Goal: Task Accomplishment & Management: Manage account settings

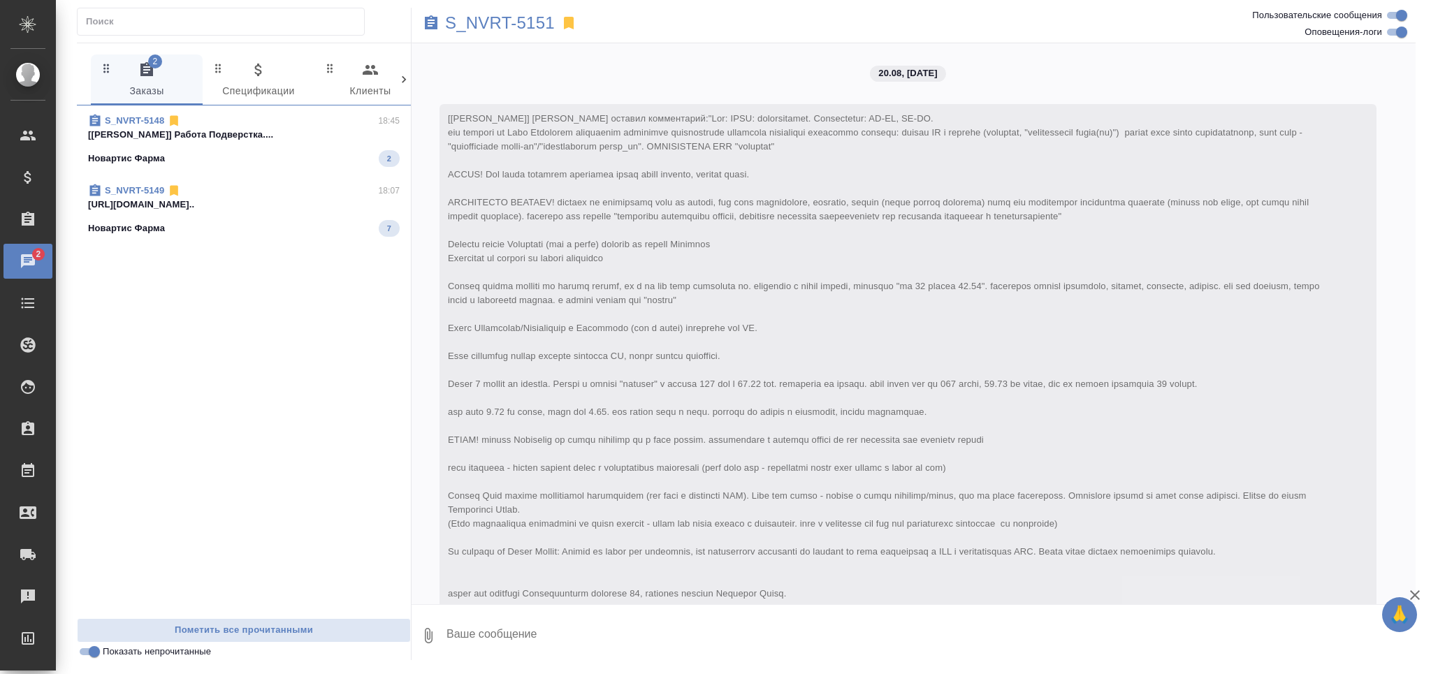
scroll to position [6267, 0]
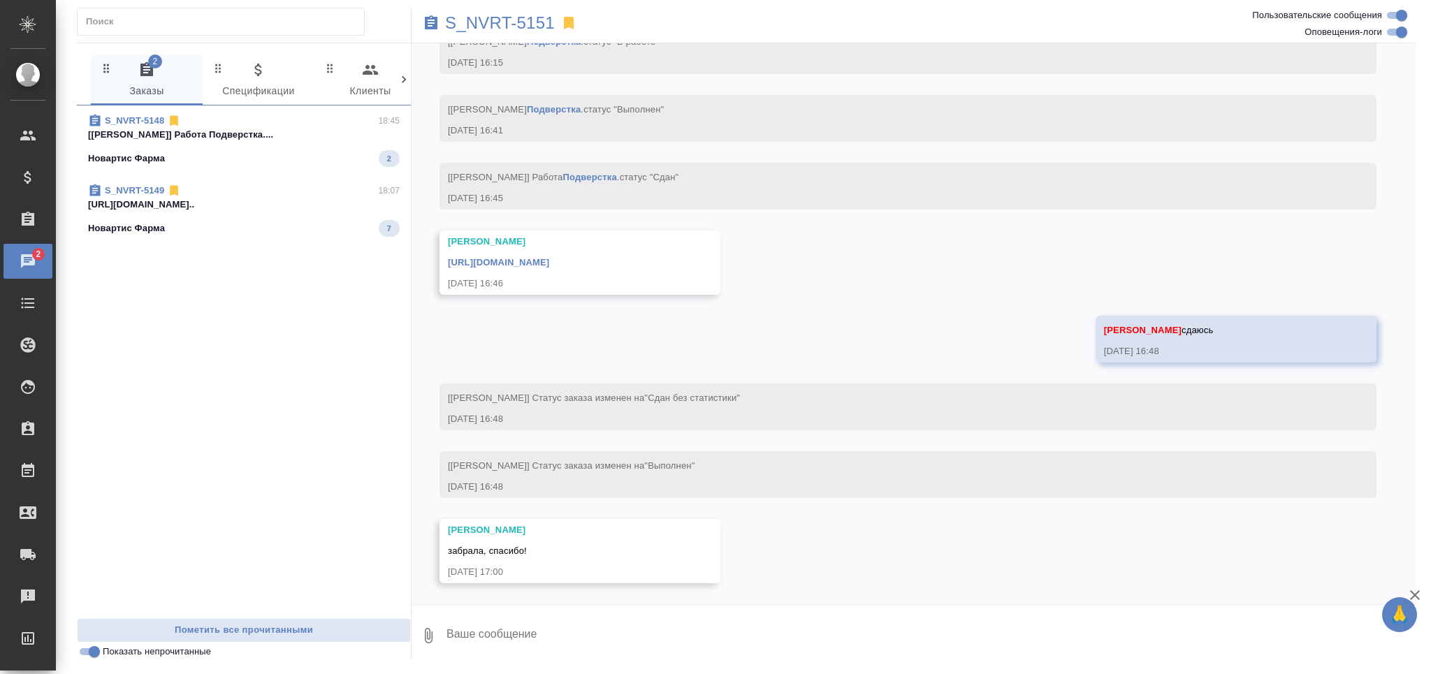
click at [171, 132] on p "[Заборова Александра] Работа Подверстка...." at bounding box center [244, 135] width 312 height 14
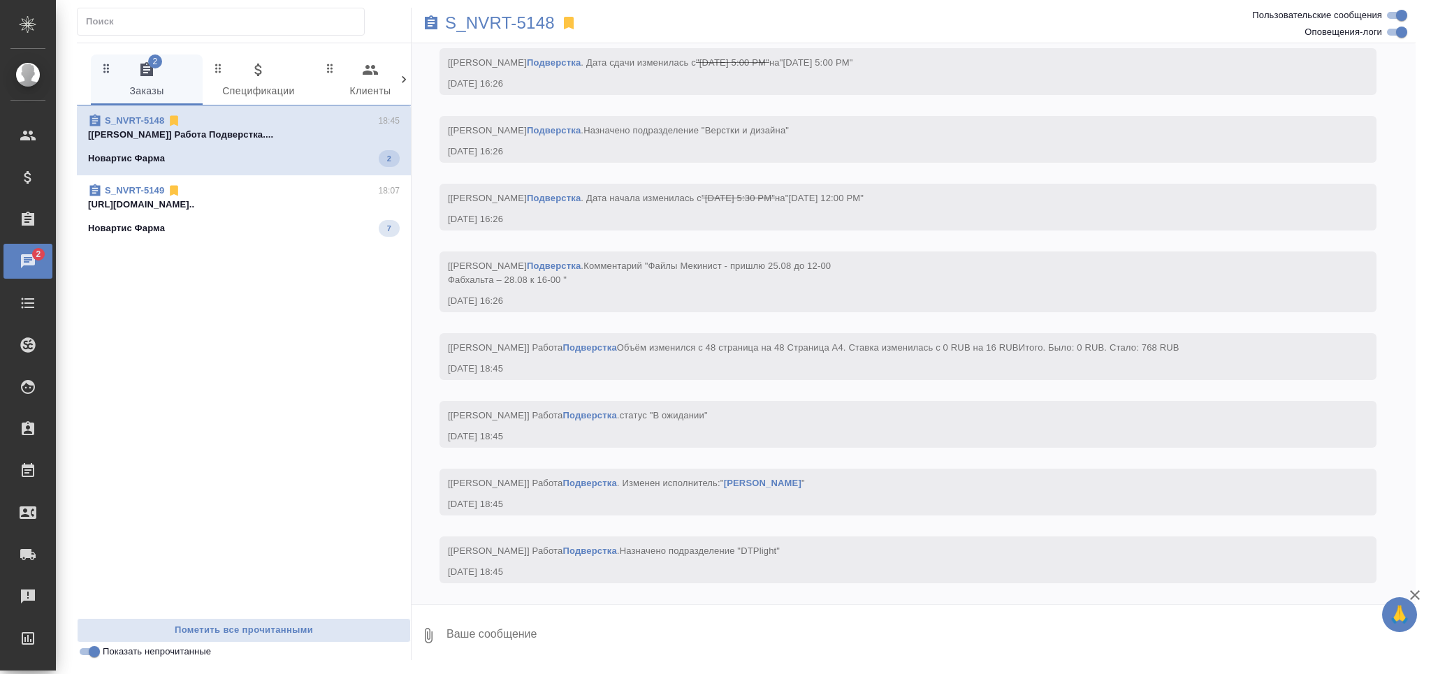
scroll to position [7449, 0]
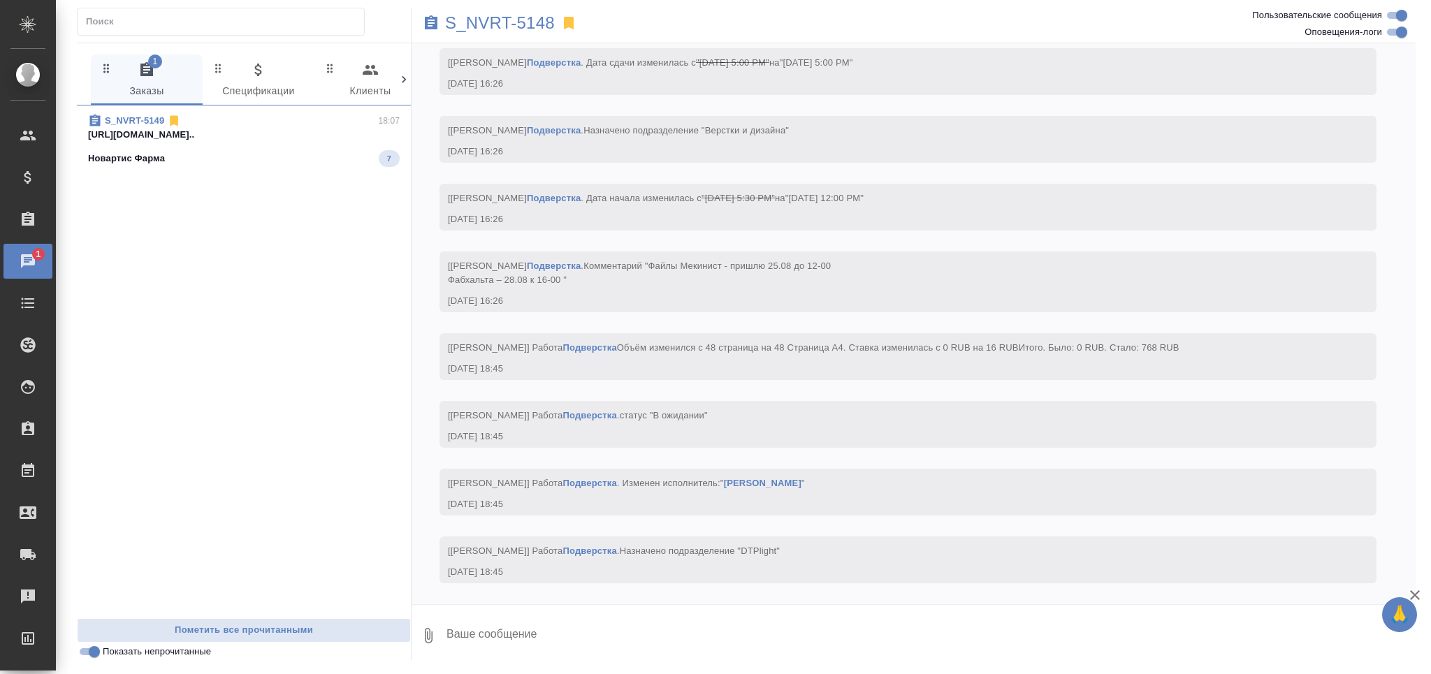
click at [263, 122] on div "S_NVRT-5149 18:07" at bounding box center [244, 121] width 312 height 14
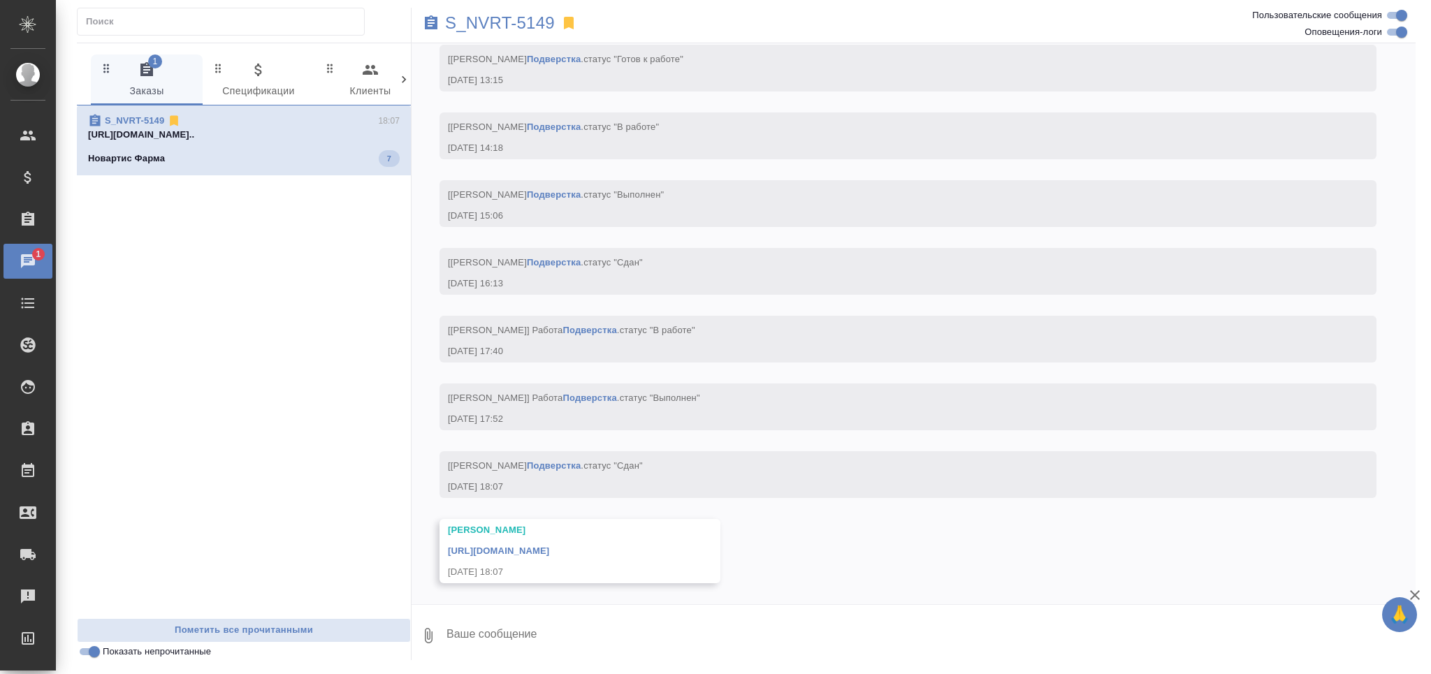
click at [502, 11] on div "S_NVRT-5149" at bounding box center [745, 23] width 669 height 31
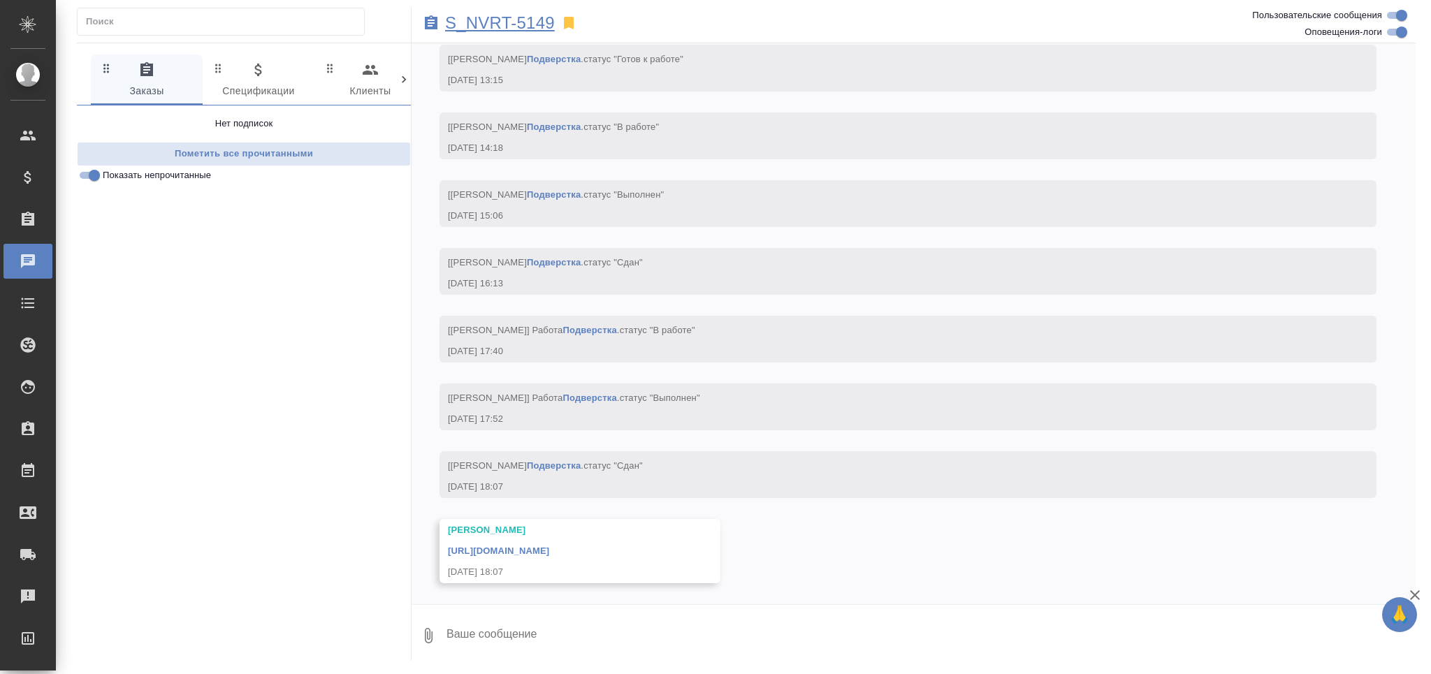
click at [494, 30] on p "S_NVRT-5149" at bounding box center [500, 23] width 110 height 14
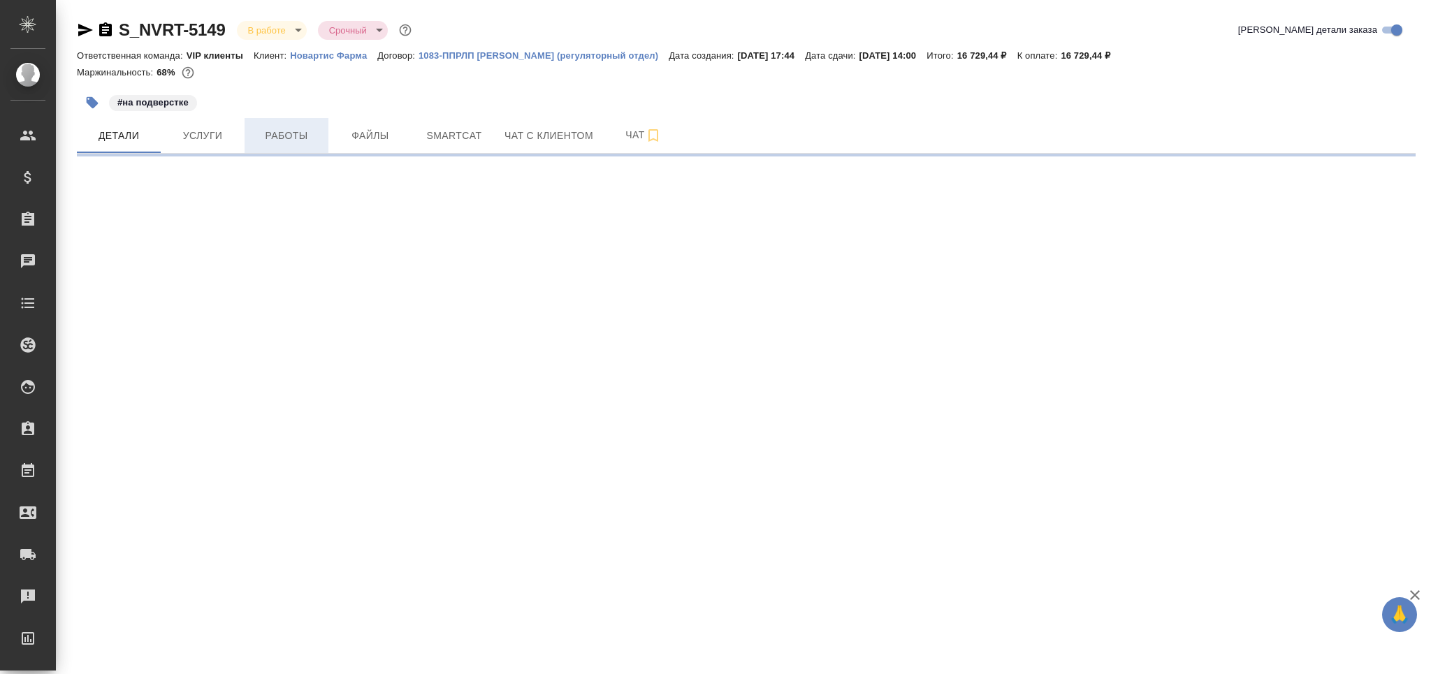
select select "RU"
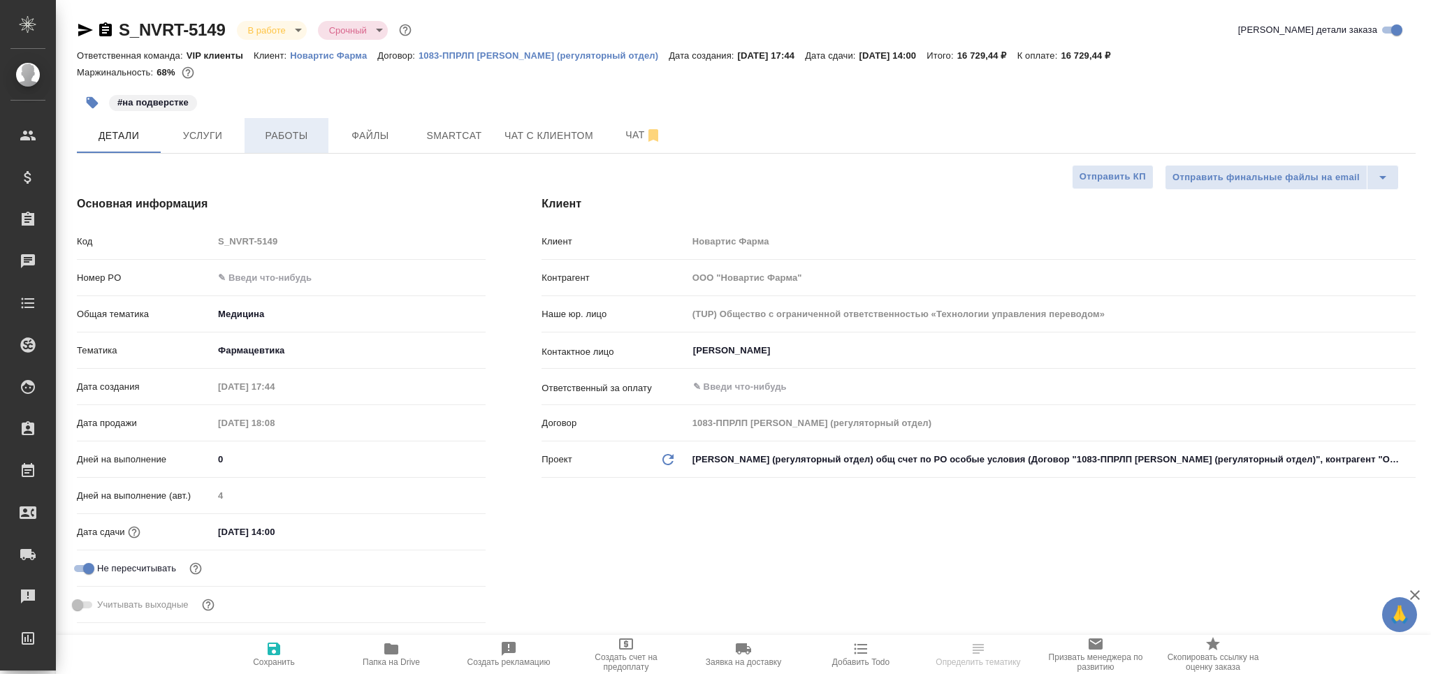
type textarea "x"
type input "Грабко Мария"
type input "Комаров Роман"
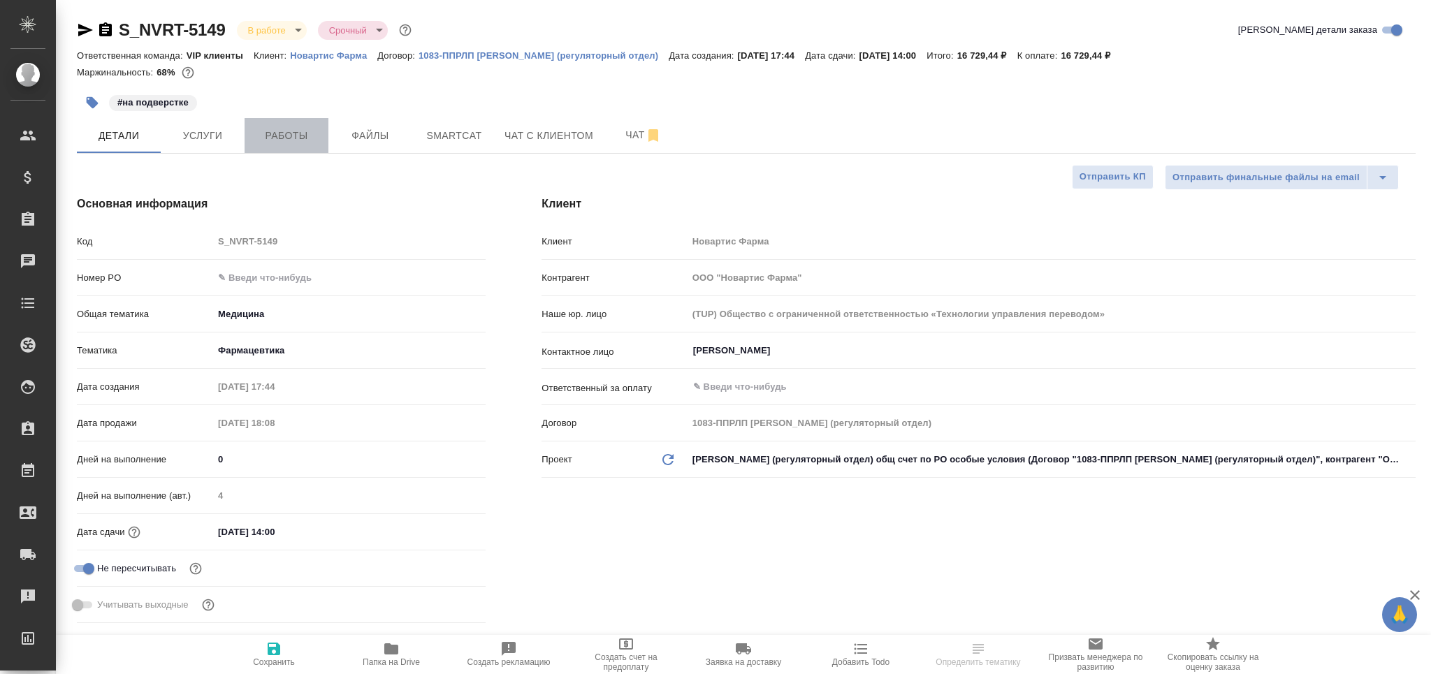
click at [282, 141] on span "Работы" at bounding box center [286, 135] width 67 height 17
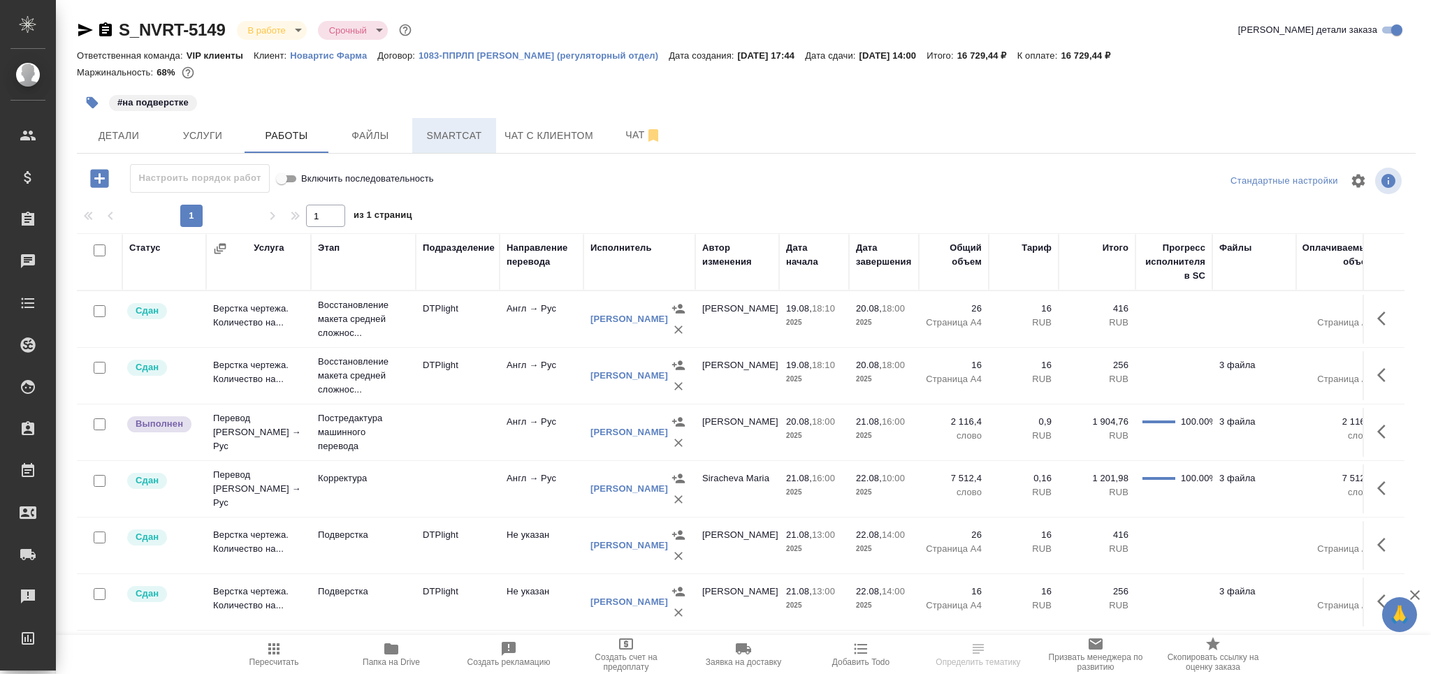
click at [441, 138] on span "Smartcat" at bounding box center [454, 135] width 67 height 17
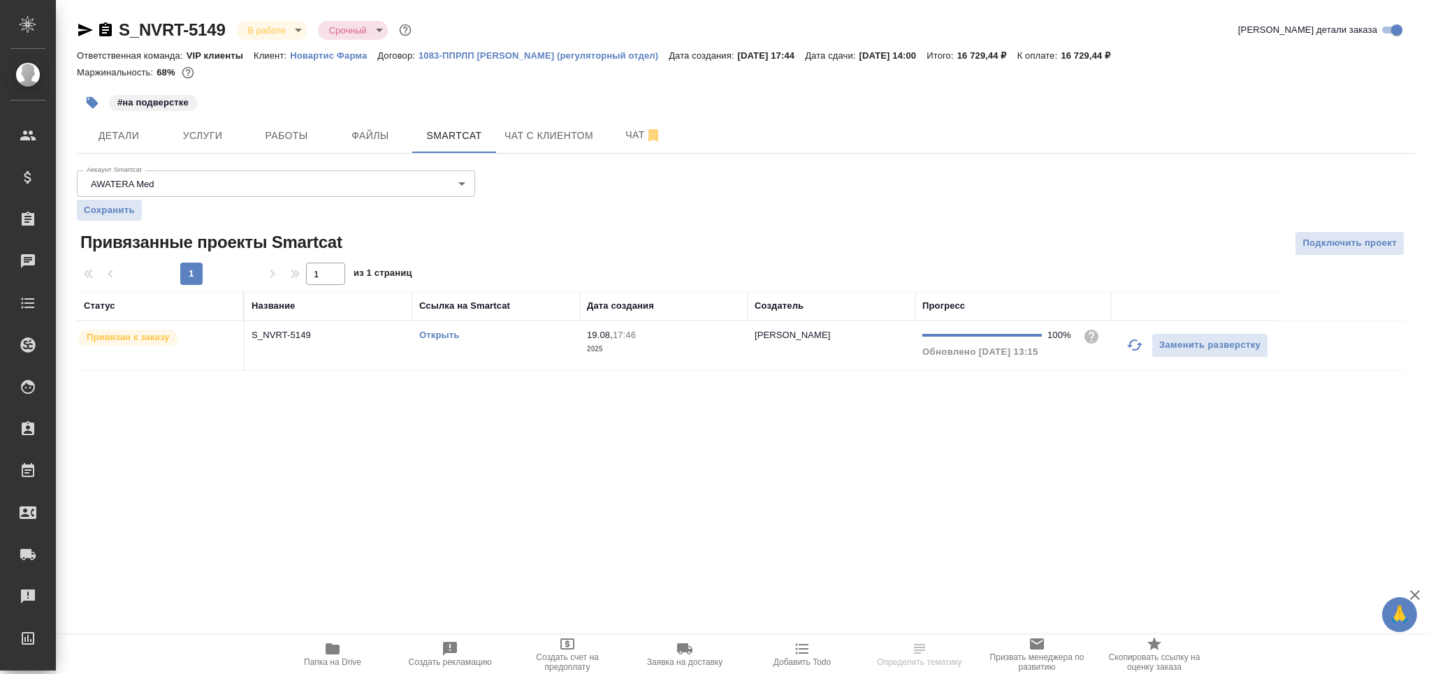
click at [546, 355] on td "Открыть" at bounding box center [496, 345] width 168 height 49
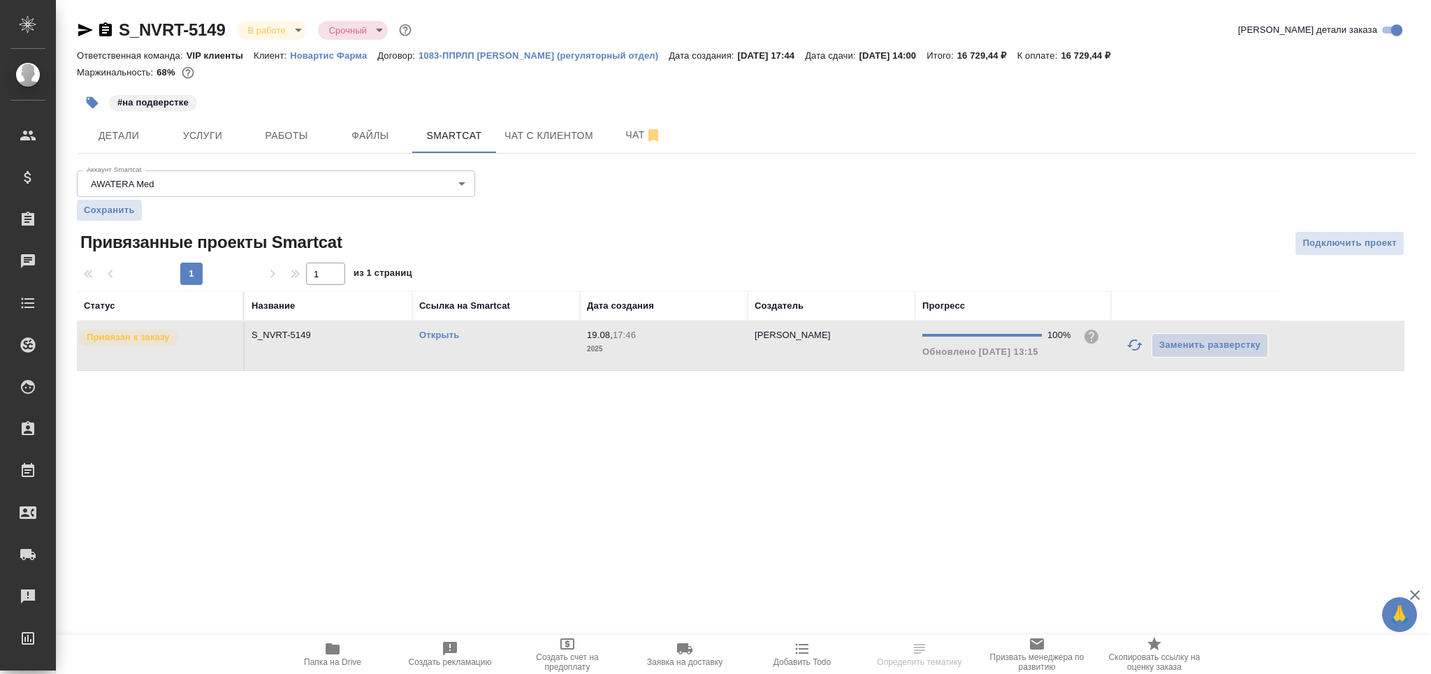
click at [548, 355] on td "Открыть" at bounding box center [496, 345] width 168 height 49
click at [289, 129] on span "Работы" at bounding box center [286, 135] width 67 height 17
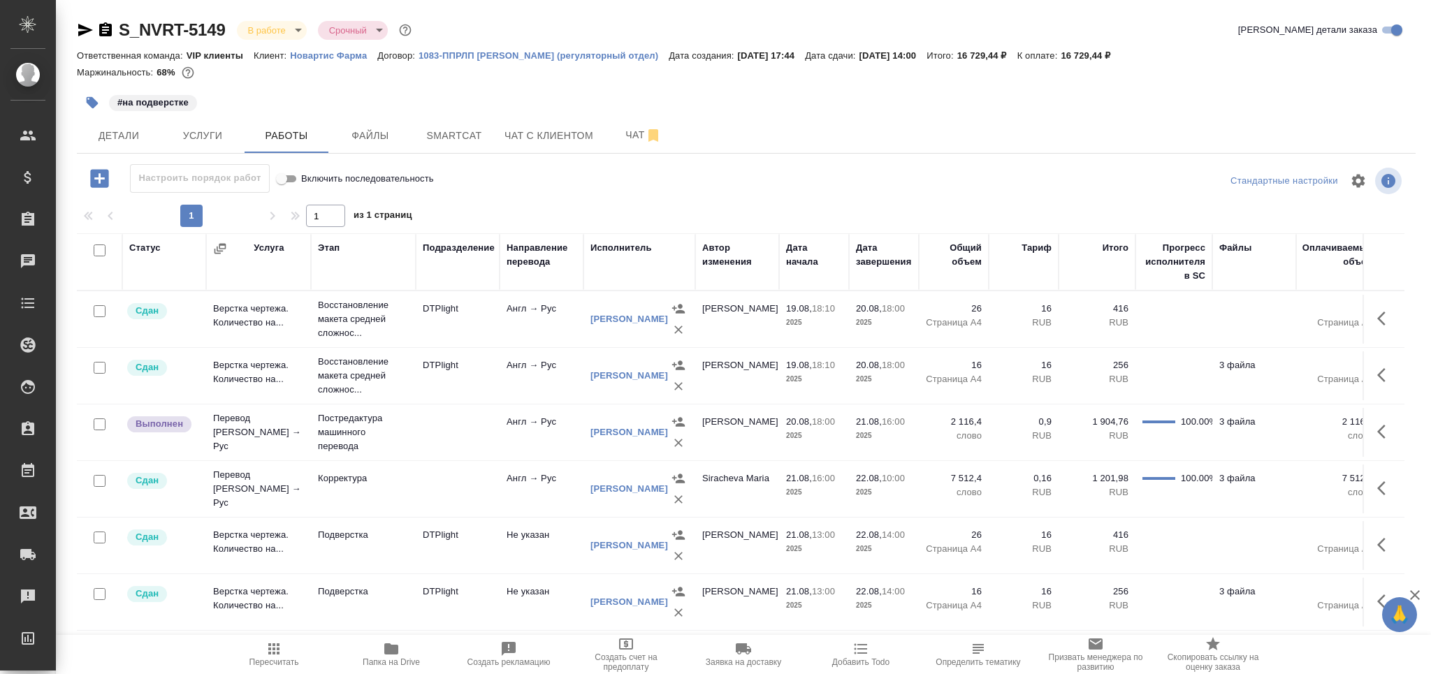
click at [281, 658] on span "Пересчитать" at bounding box center [274, 662] width 50 height 10
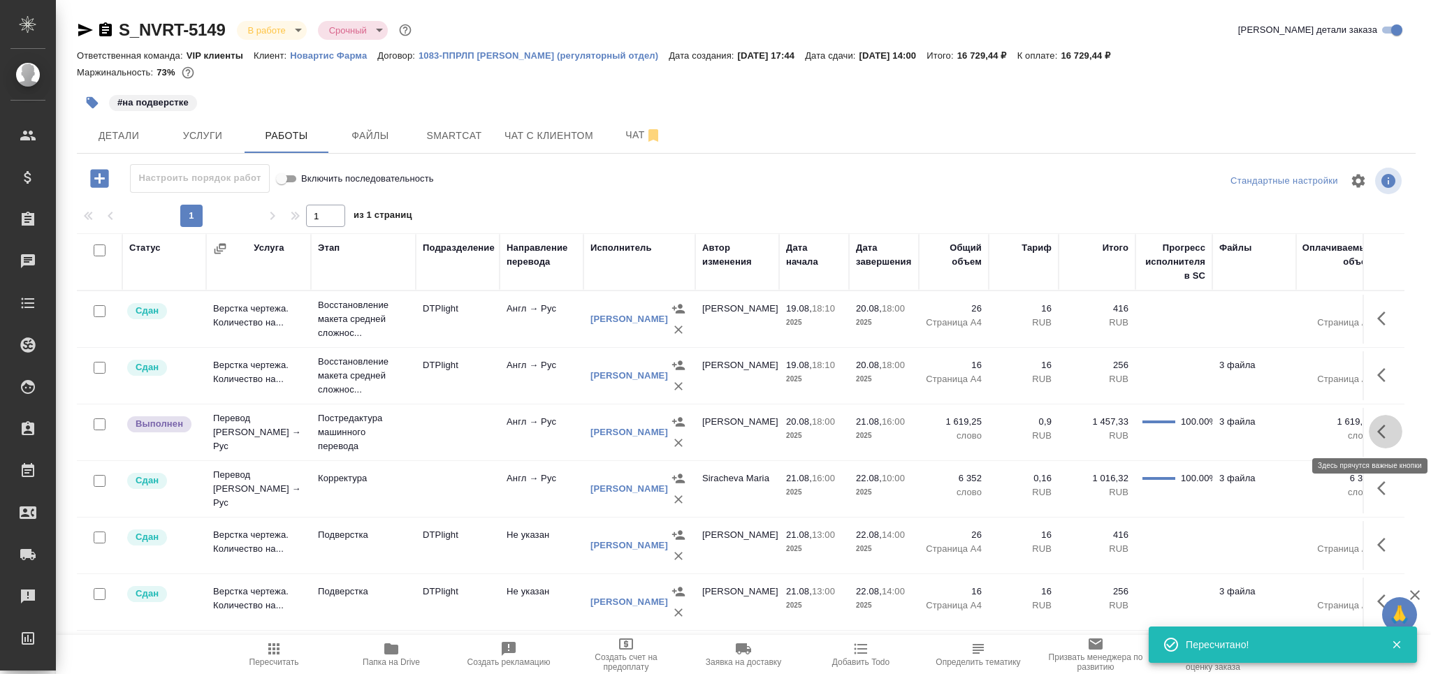
click at [1371, 428] on button "button" at bounding box center [1386, 432] width 34 height 34
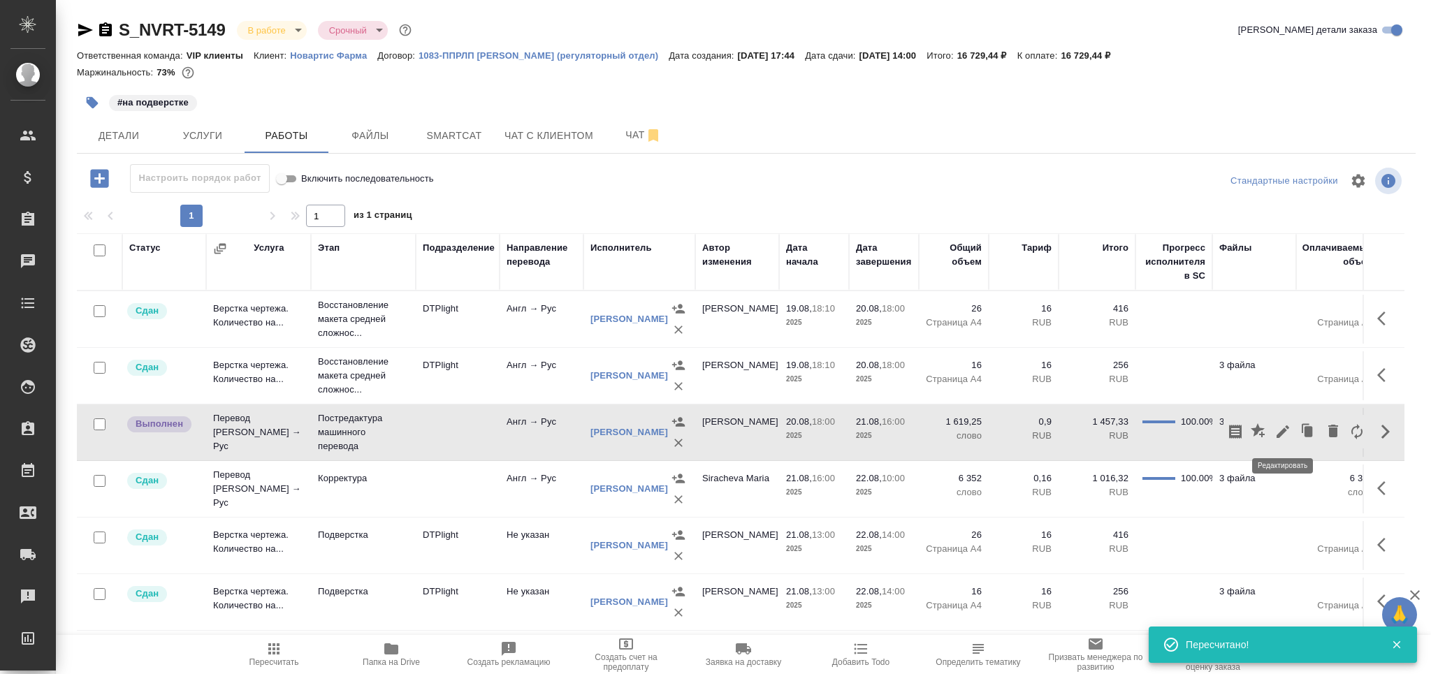
click at [1281, 432] on icon "button" at bounding box center [1282, 431] width 13 height 13
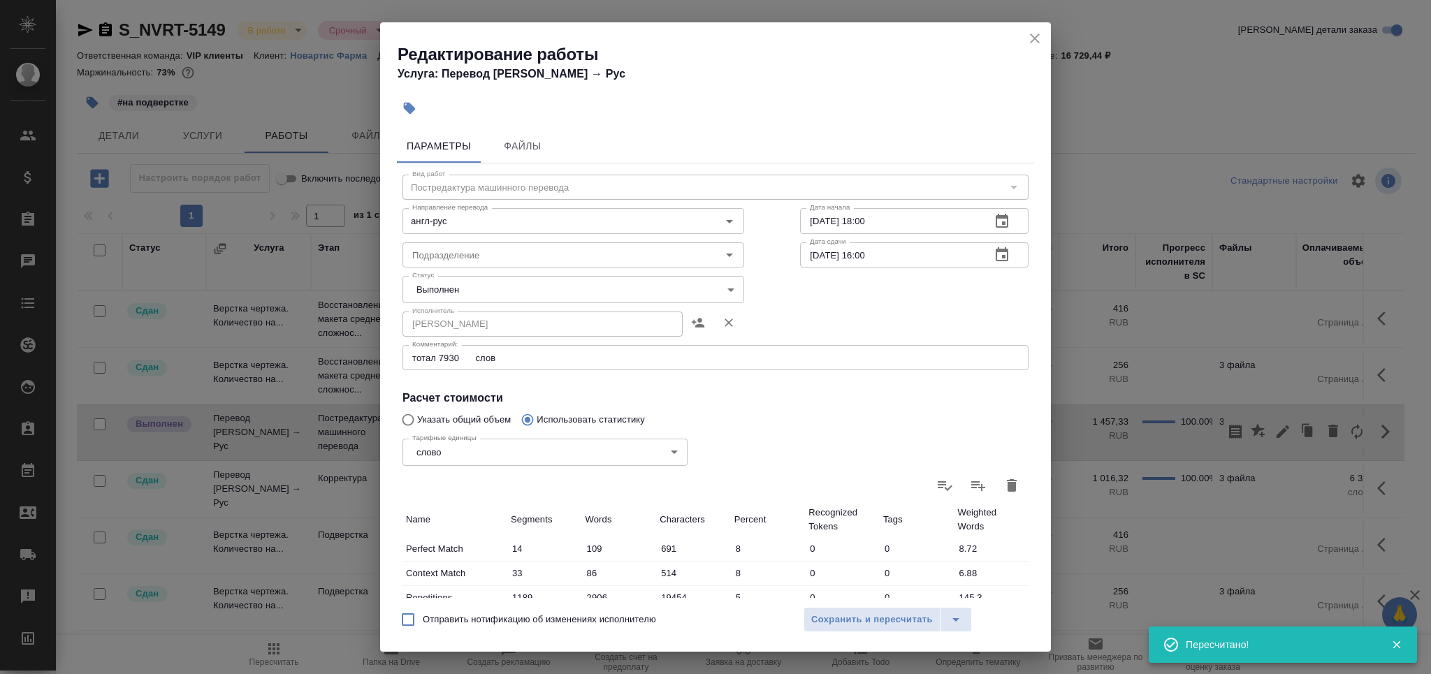
click at [507, 296] on body "🙏 .cls-1 fill:#fff; AWATERA Grabko Mariya Клиенты Спецификации Заказы 0 Чаты To…" at bounding box center [715, 393] width 1431 height 787
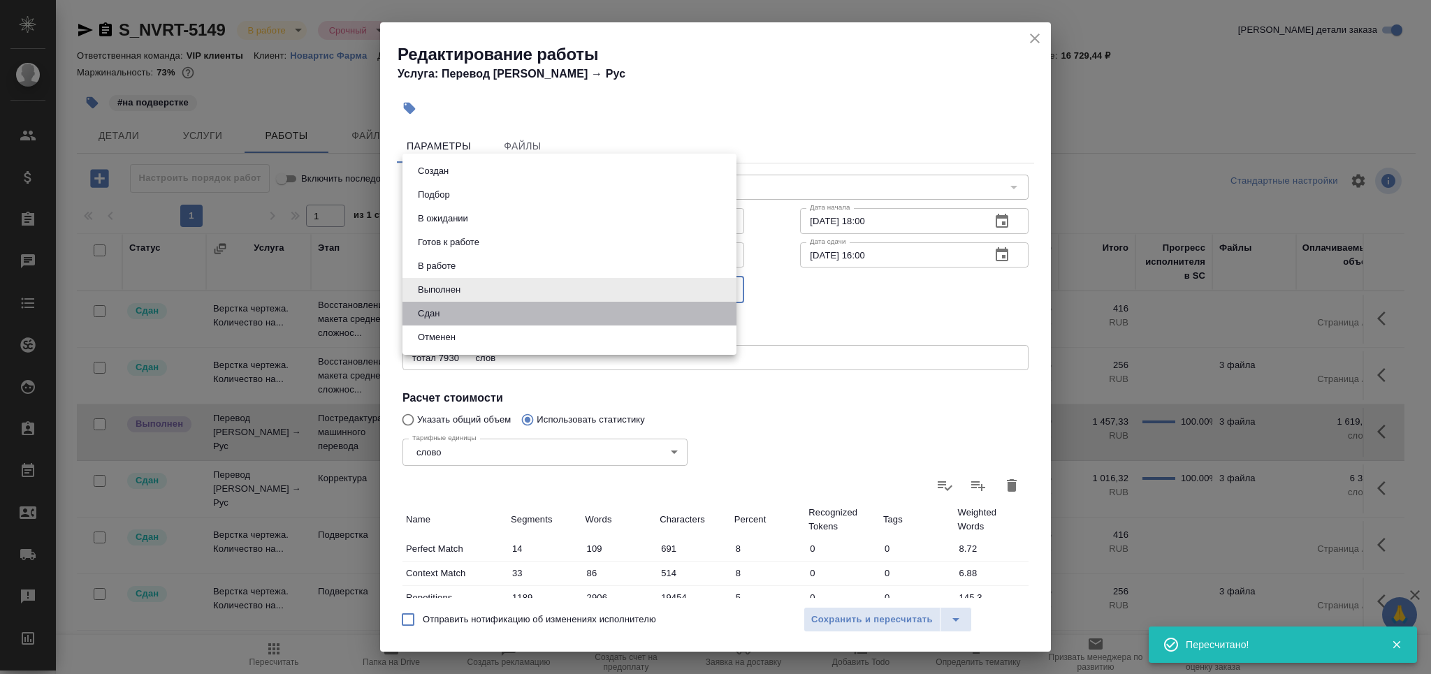
click at [490, 314] on li "Сдан" at bounding box center [569, 314] width 334 height 24
type input "closed"
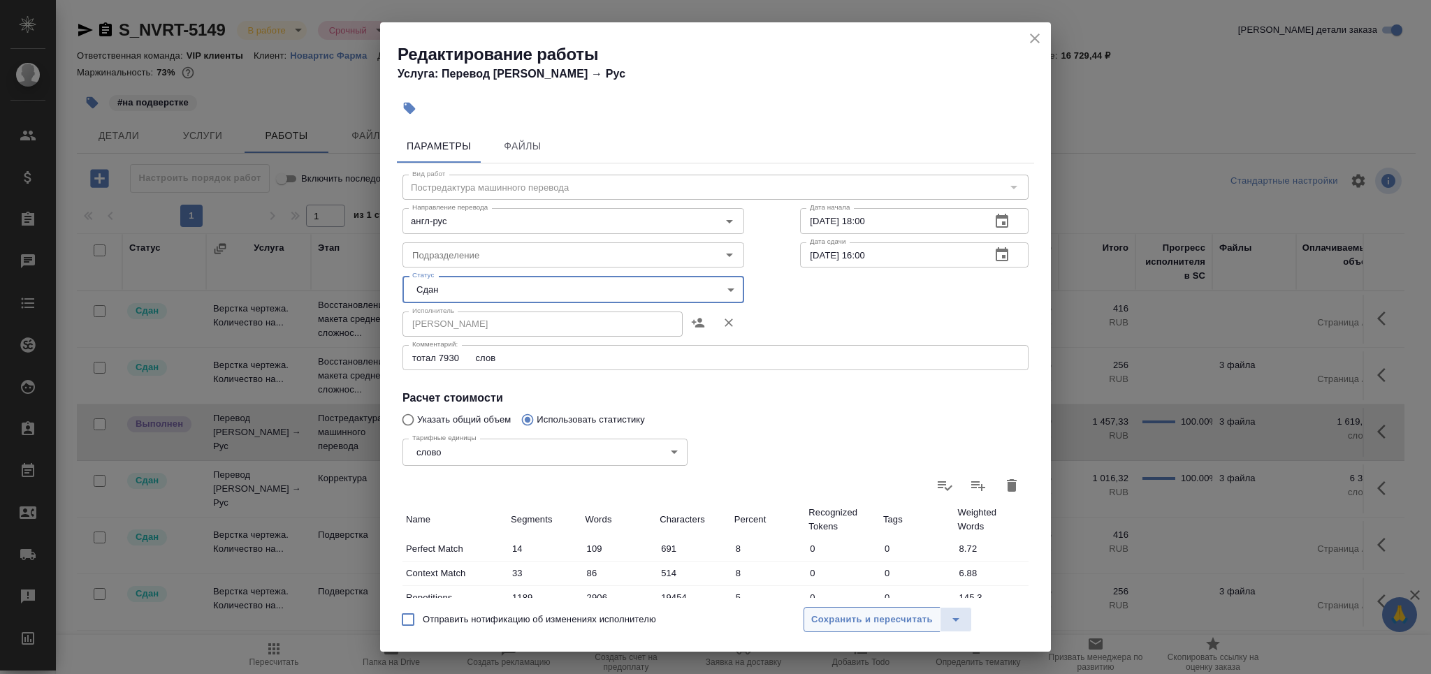
click at [846, 612] on span "Сохранить и пересчитать" at bounding box center [872, 620] width 122 height 16
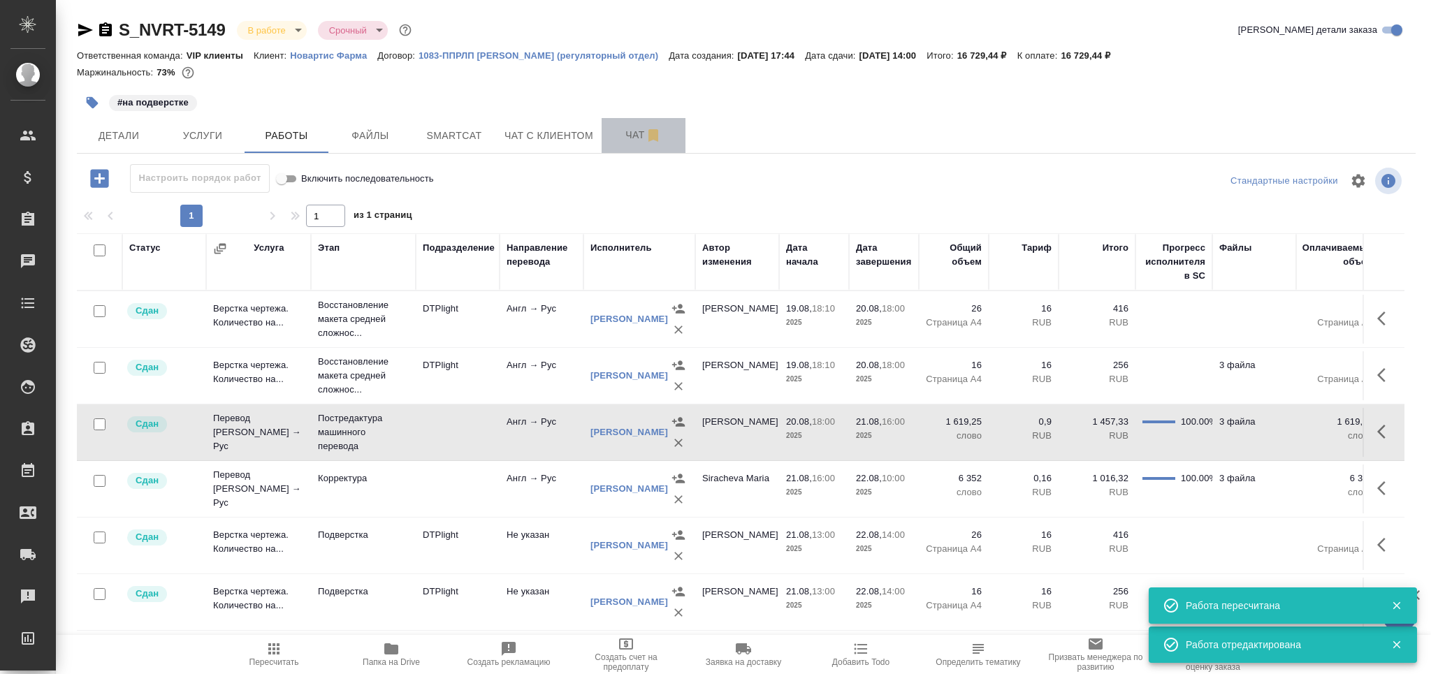
click at [616, 136] on span "Чат" at bounding box center [643, 134] width 67 height 17
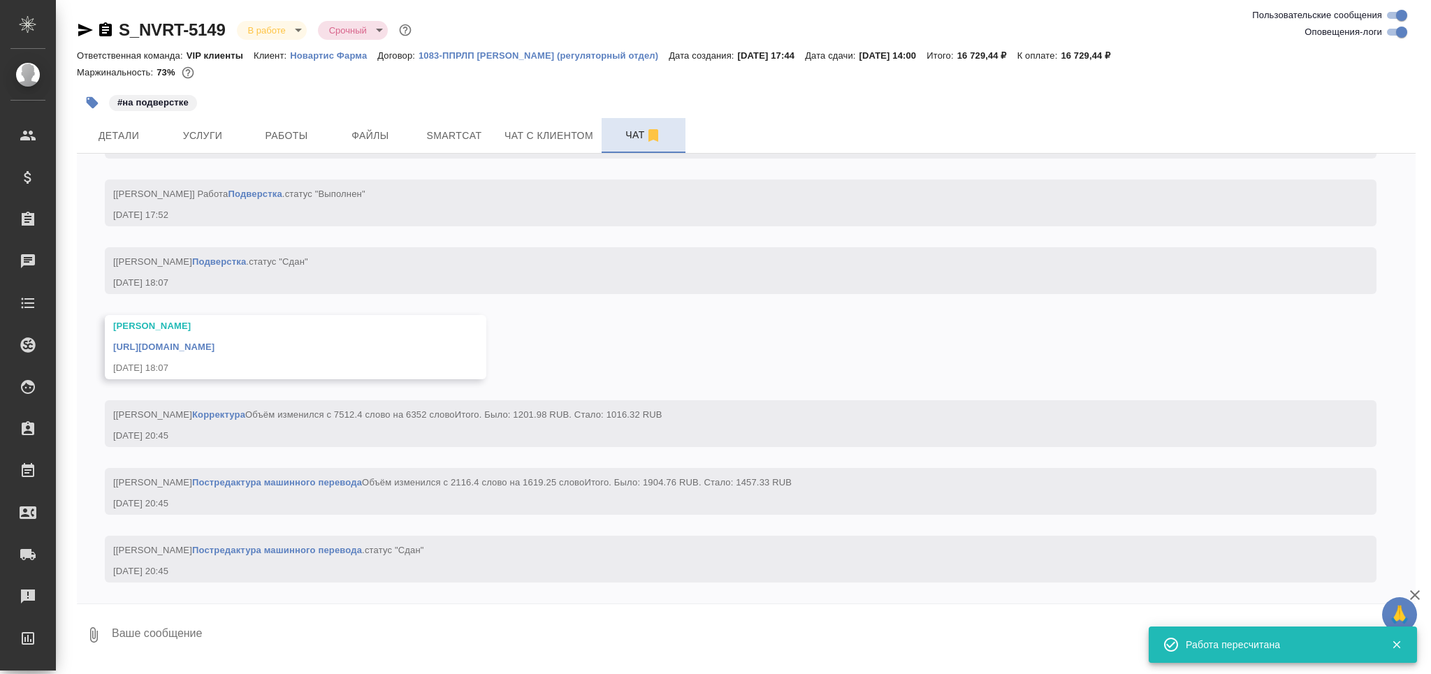
scroll to position [8382, 0]
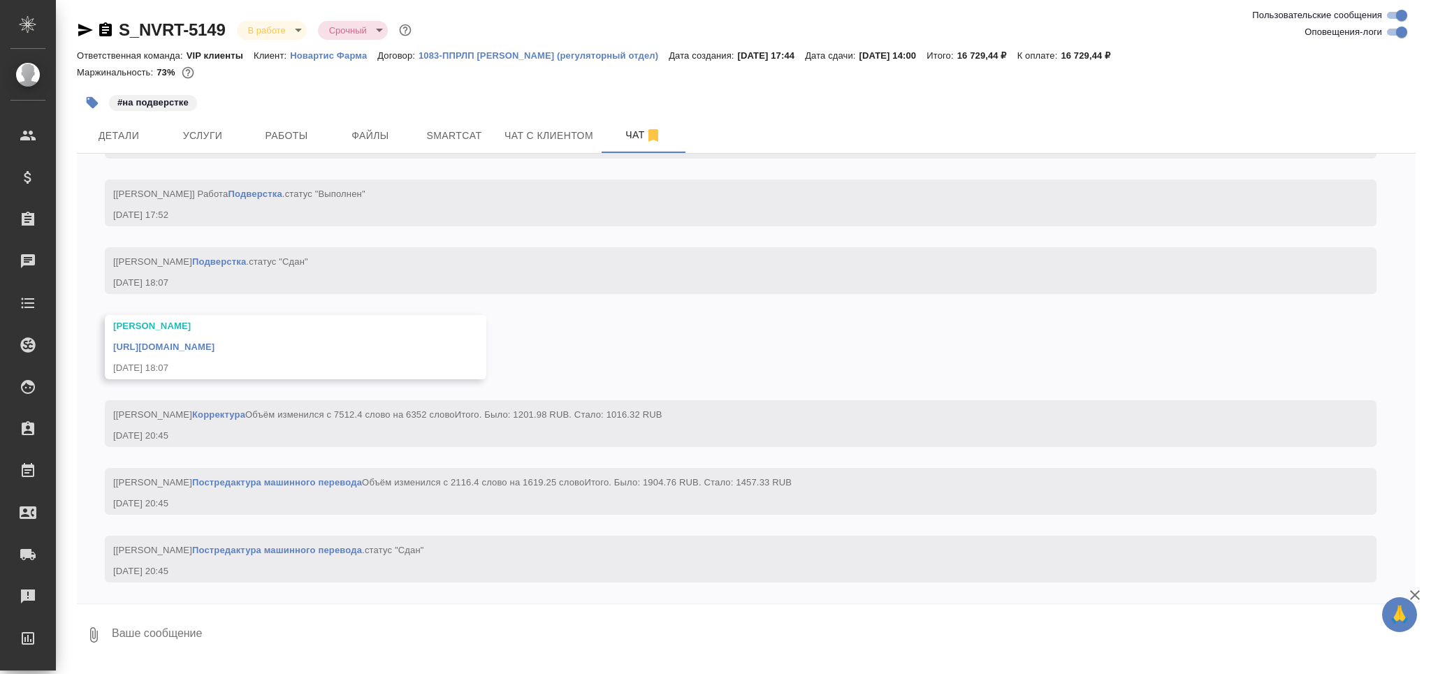
click at [214, 342] on link "https://drive.awatera.com/apps/files/files/10148097?dir=/Shares/Novartos_Pharma…" at bounding box center [163, 347] width 101 height 10
click at [182, 641] on textarea at bounding box center [762, 635] width 1305 height 48
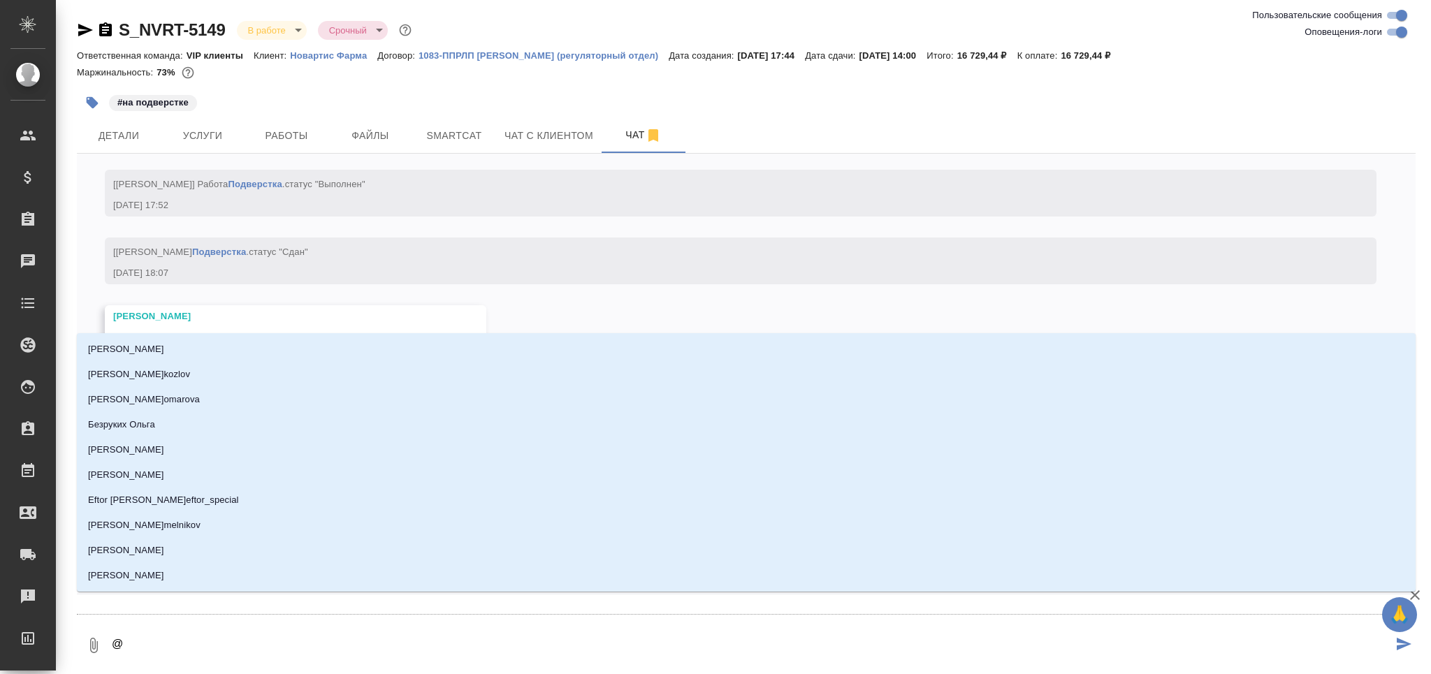
type textarea "@д"
type input "д"
type textarea "@ди"
type input "ди"
type textarea "@дил"
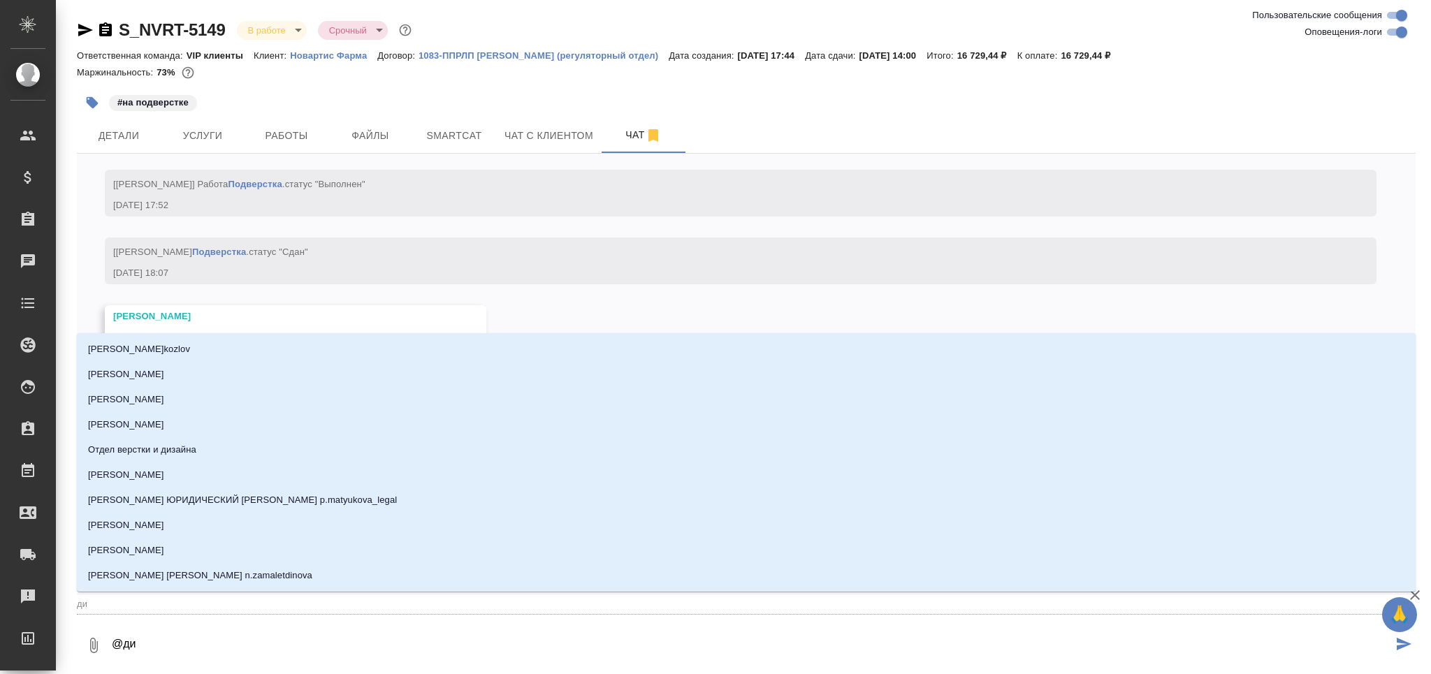
type input "дил"
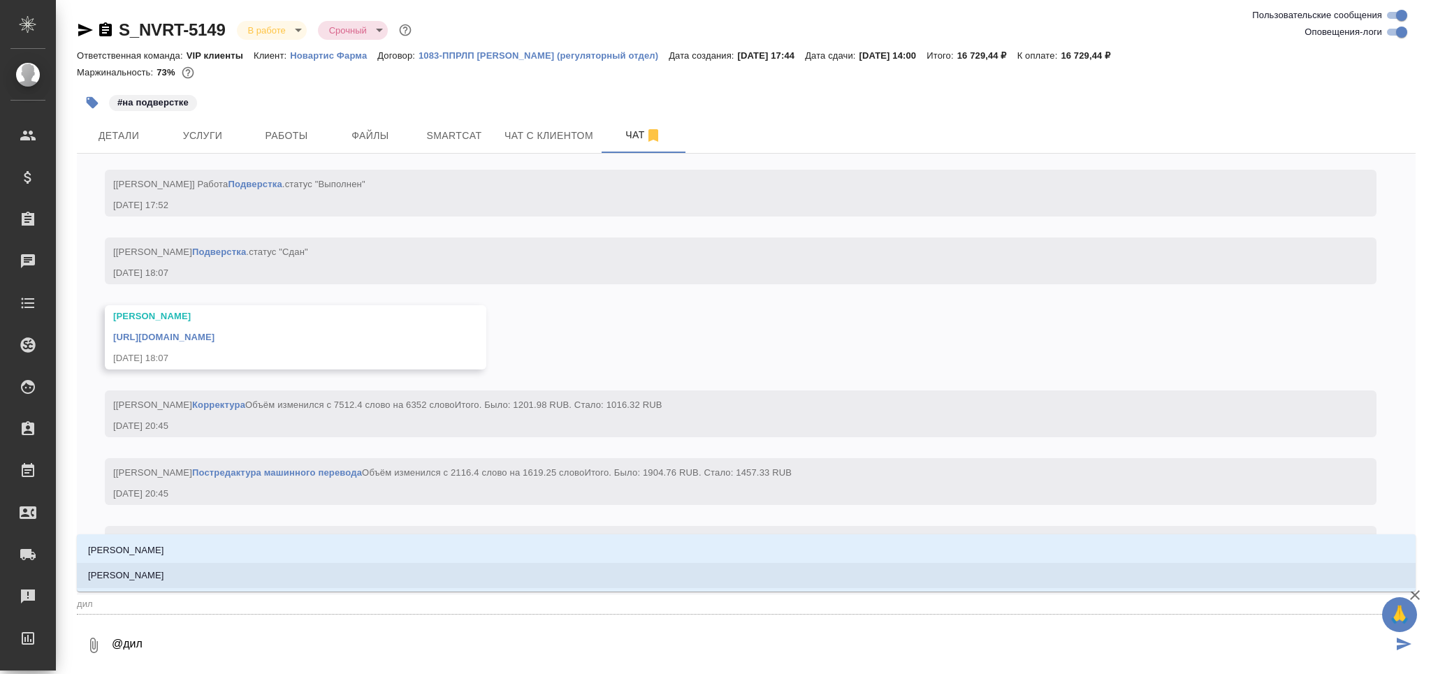
click at [240, 578] on li "Сайдашева Диляра" at bounding box center [746, 575] width 1339 height 25
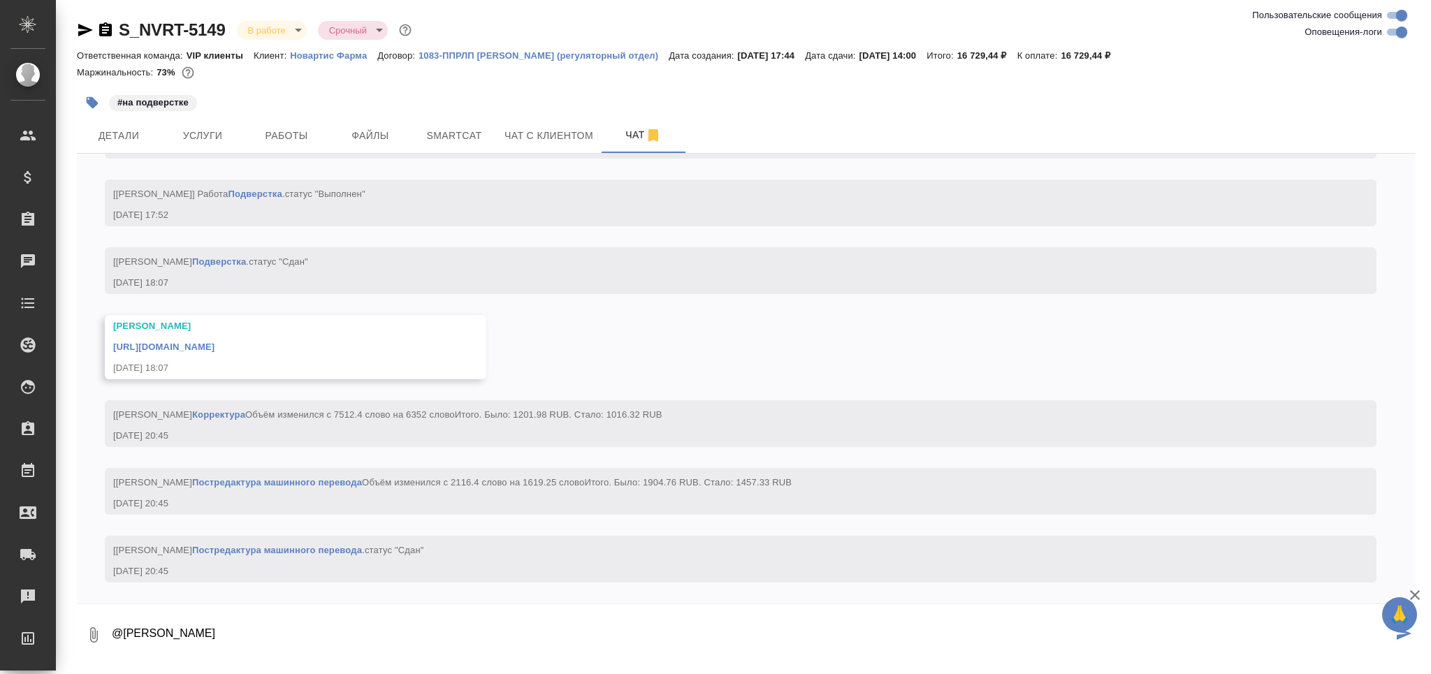
type textarea "@Сайдашева Диляра сдаюсь"
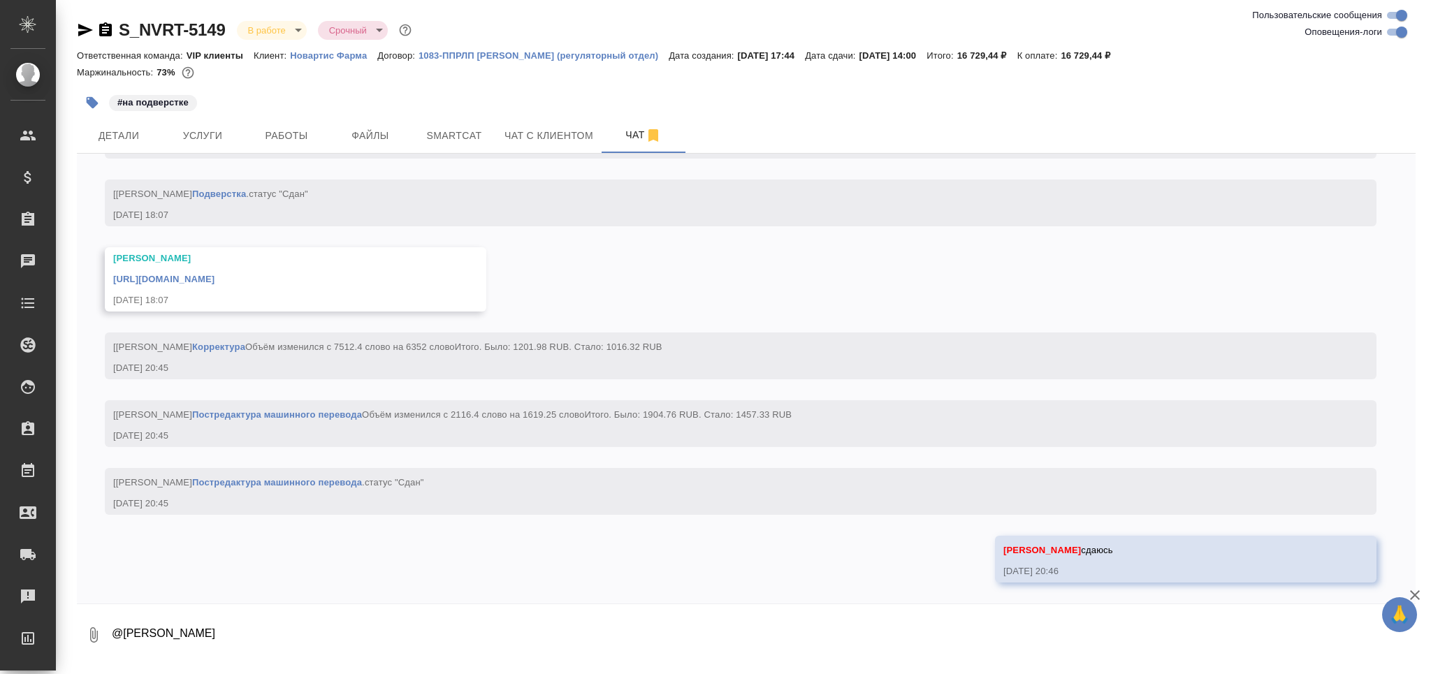
scroll to position [8449, 0]
click at [270, 24] on body "🙏 .cls-1 fill:#fff; AWATERA Grabko Mariya Клиенты Спецификации Заказы 0 Чаты To…" at bounding box center [715, 393] width 1431 height 787
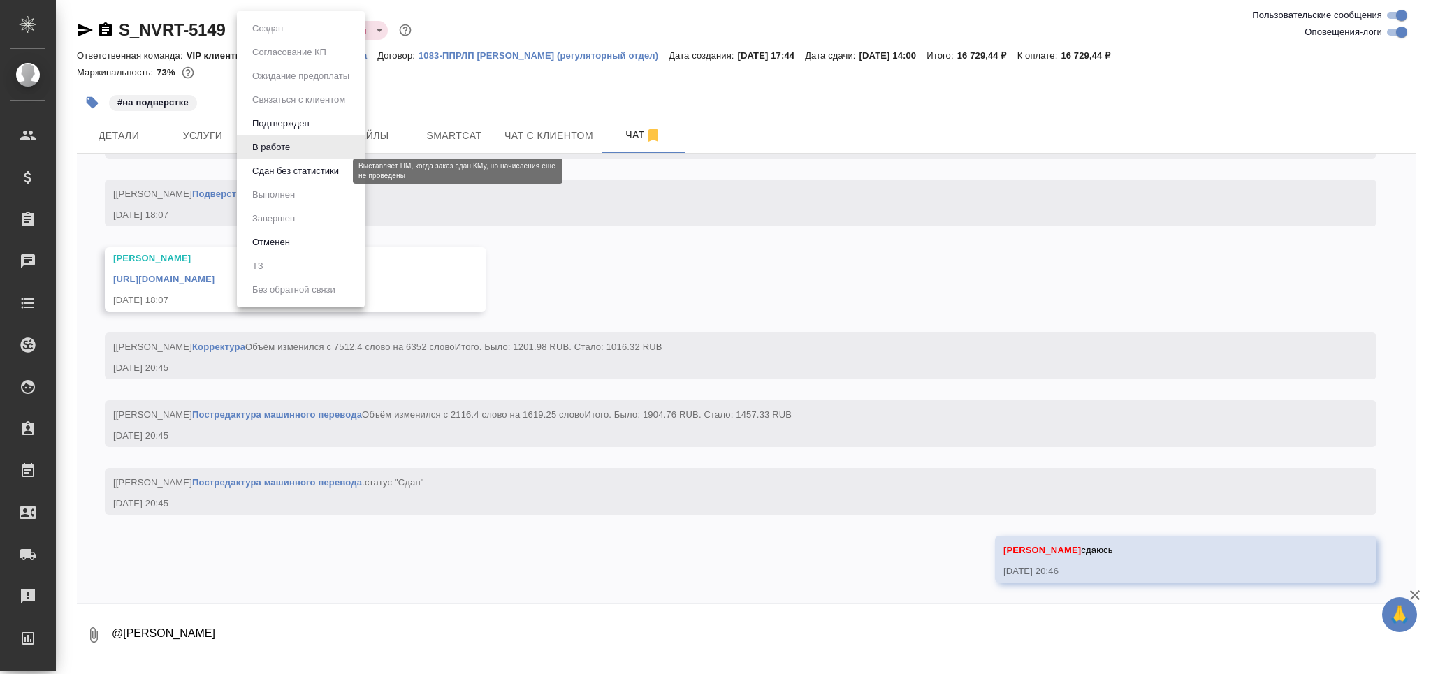
click at [289, 166] on button "Сдан без статистики" at bounding box center [295, 170] width 95 height 15
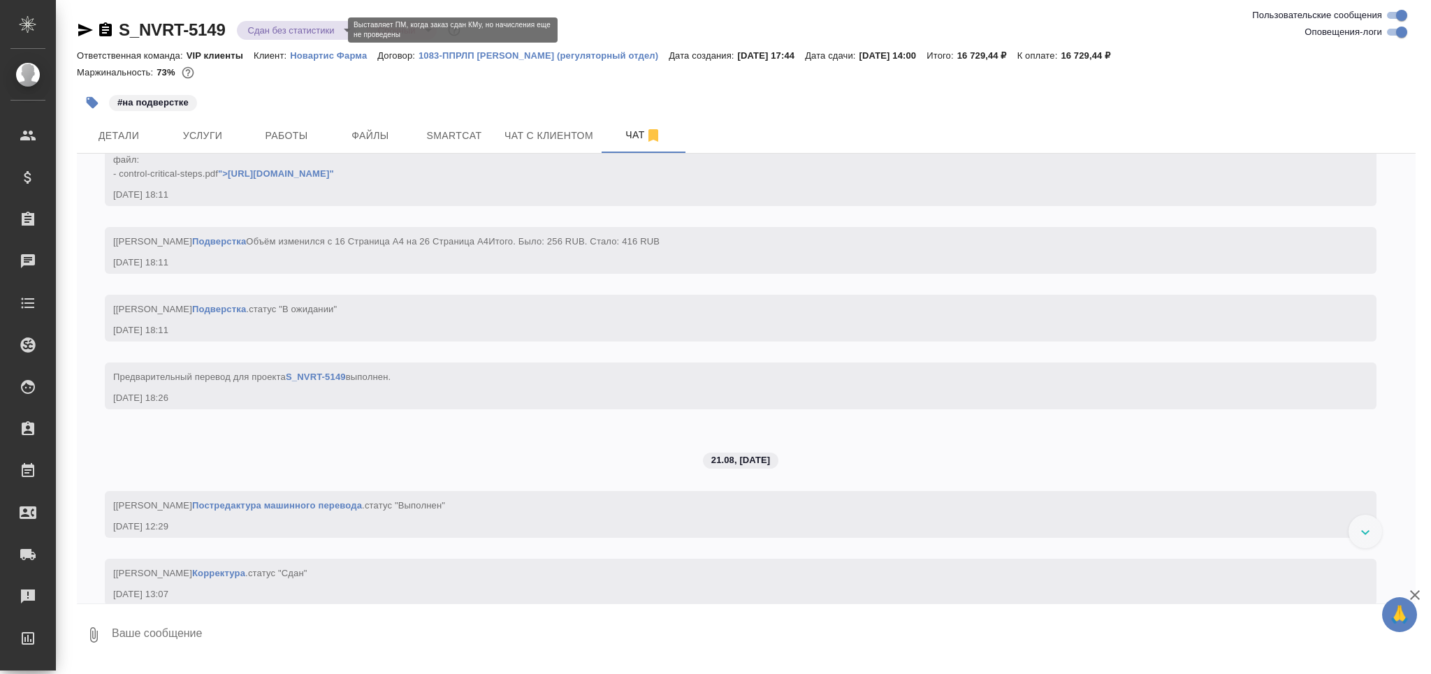
click at [262, 34] on body "🙏 .cls-1 fill:#fff; AWATERA Grabko Mariya Клиенты Спецификации Заказы 0 Чаты To…" at bounding box center [715, 393] width 1431 height 787
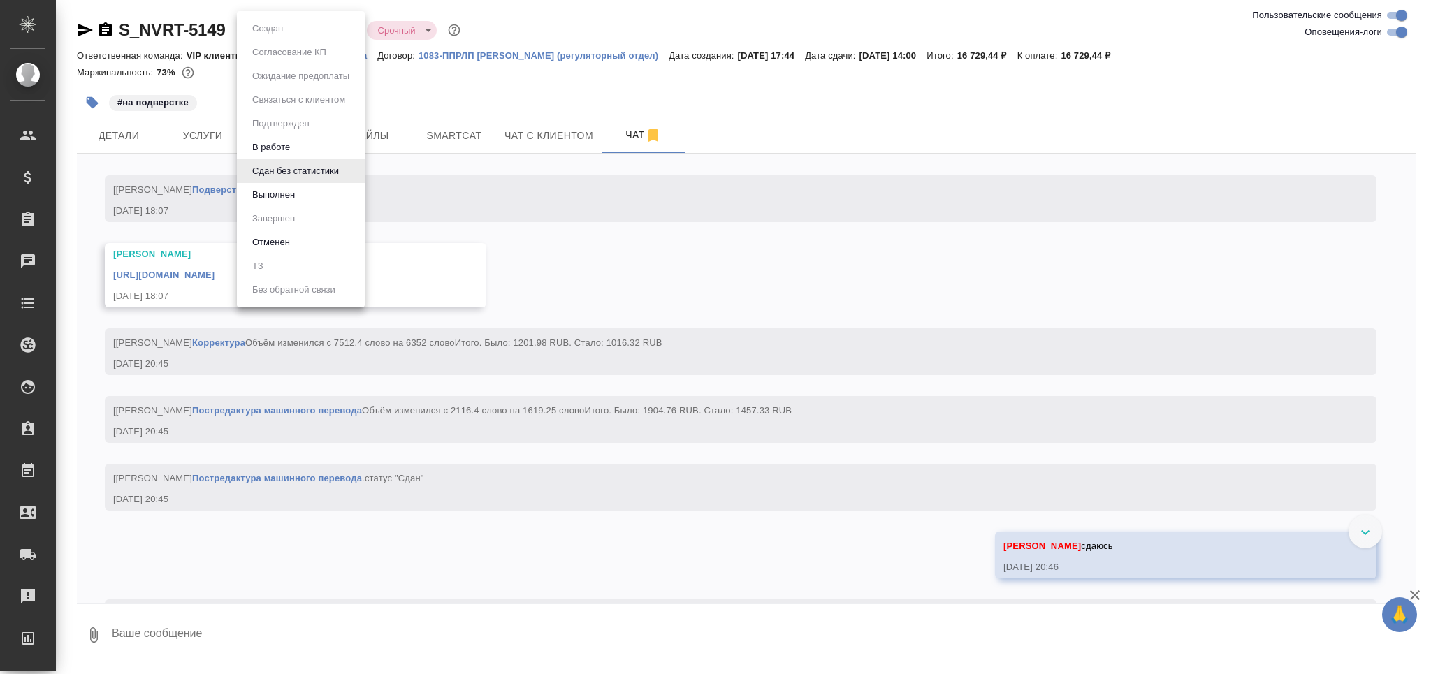
scroll to position [8518, 0]
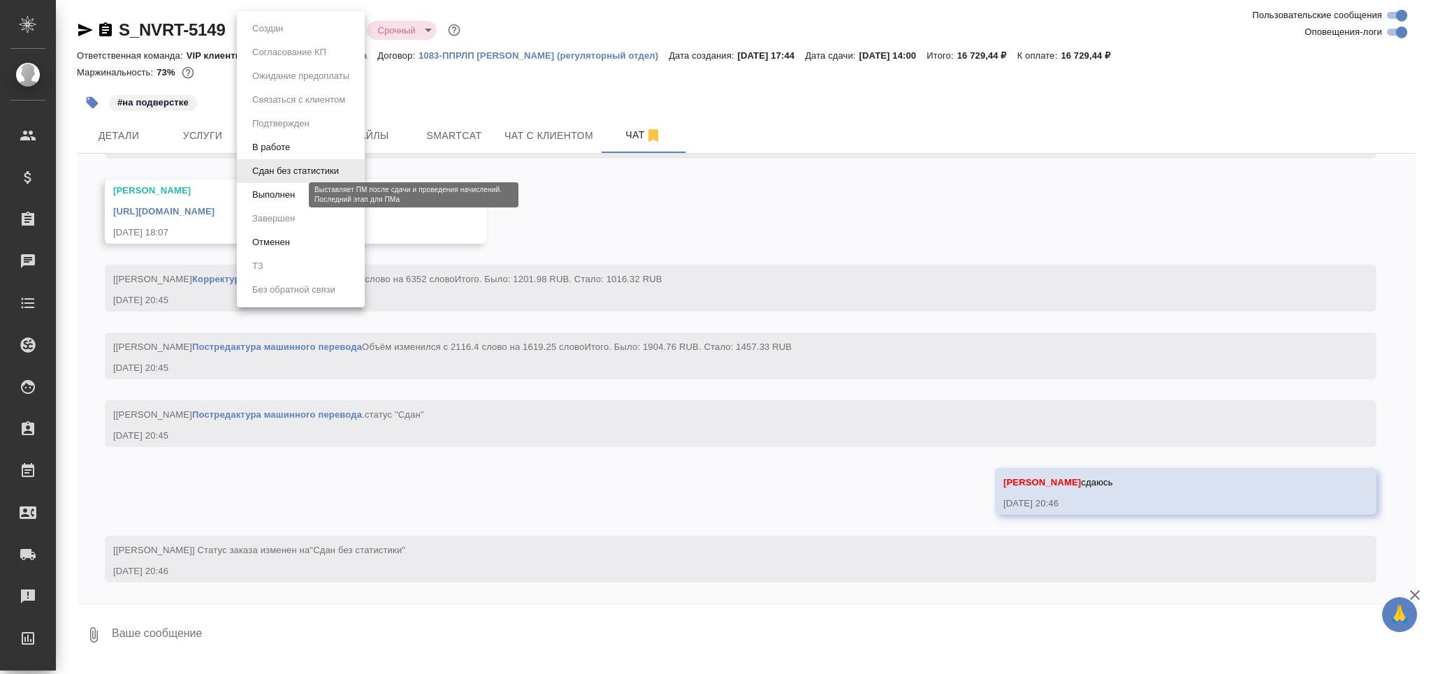
click at [287, 191] on button "Выполнен" at bounding box center [273, 194] width 51 height 15
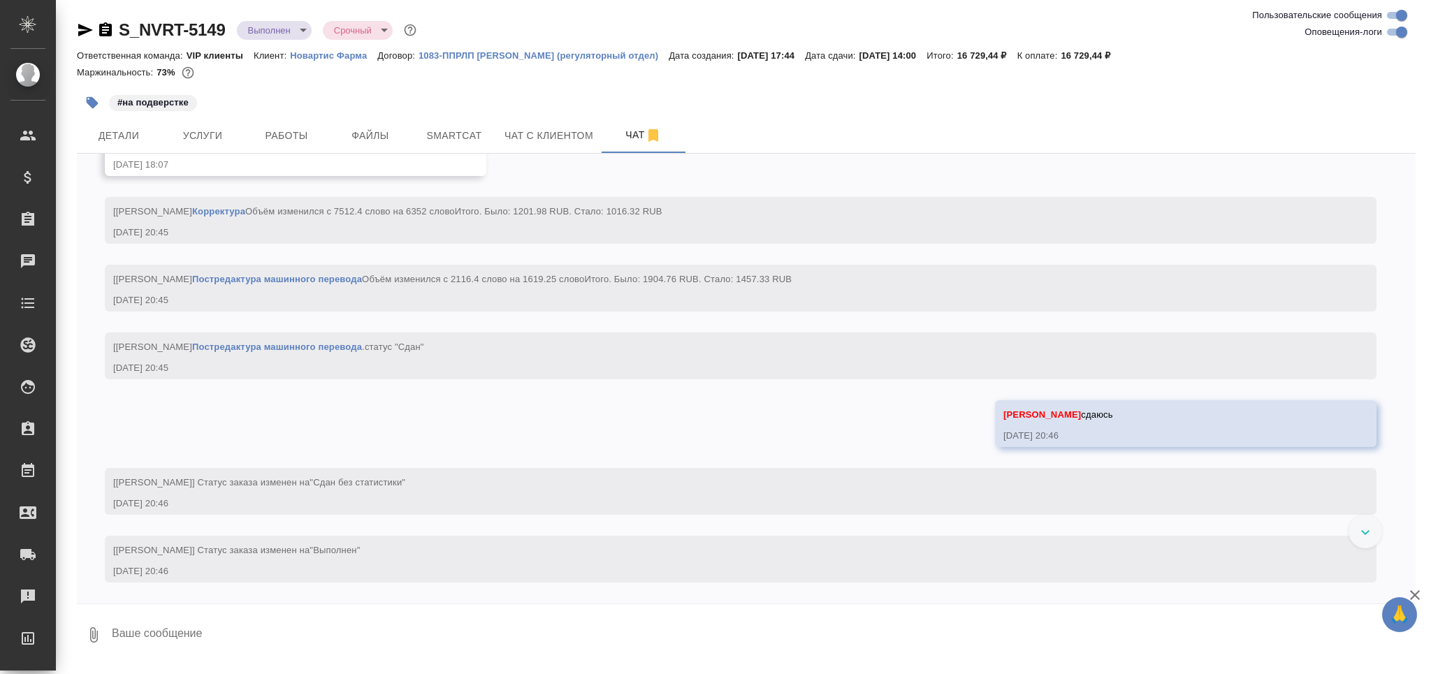
scroll to position [8586, 0]
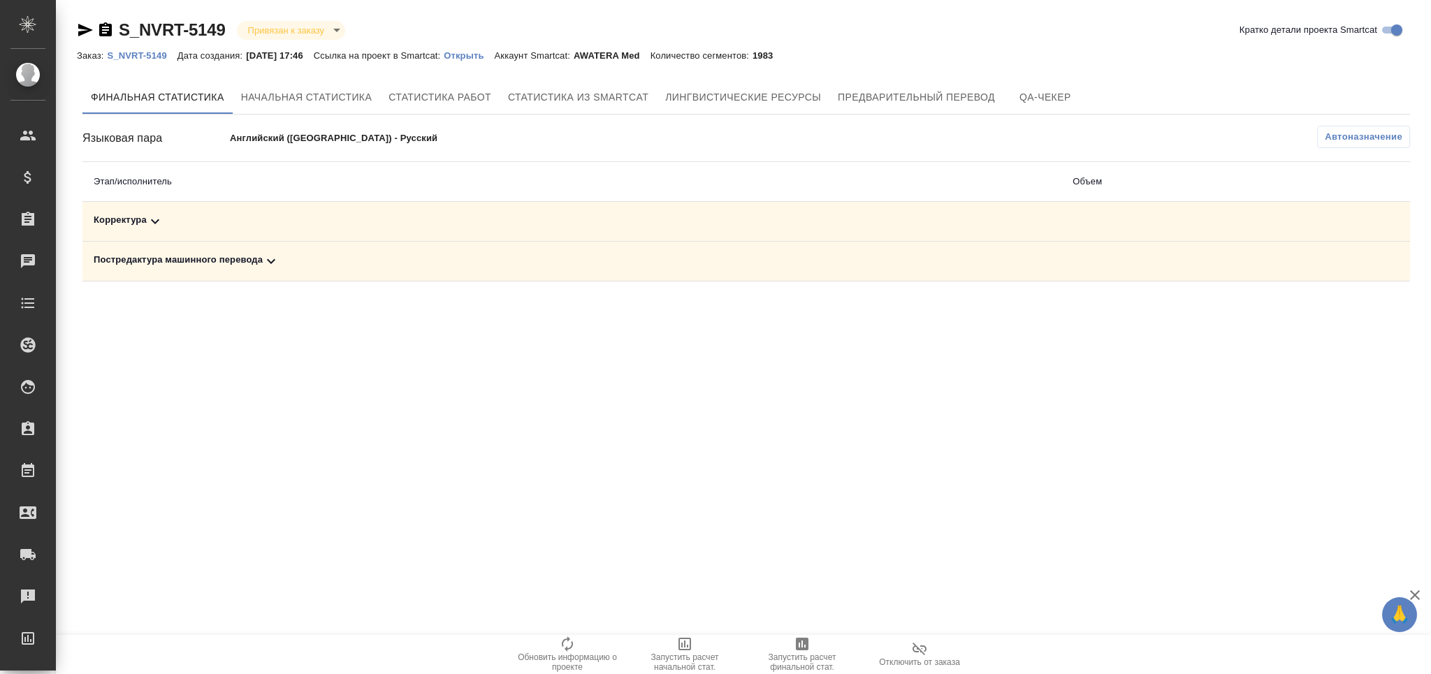
click at [210, 260] on div "Постредактура машинного перевода" at bounding box center [572, 261] width 956 height 17
click at [1341, 304] on icon "button" at bounding box center [1348, 309] width 17 height 17
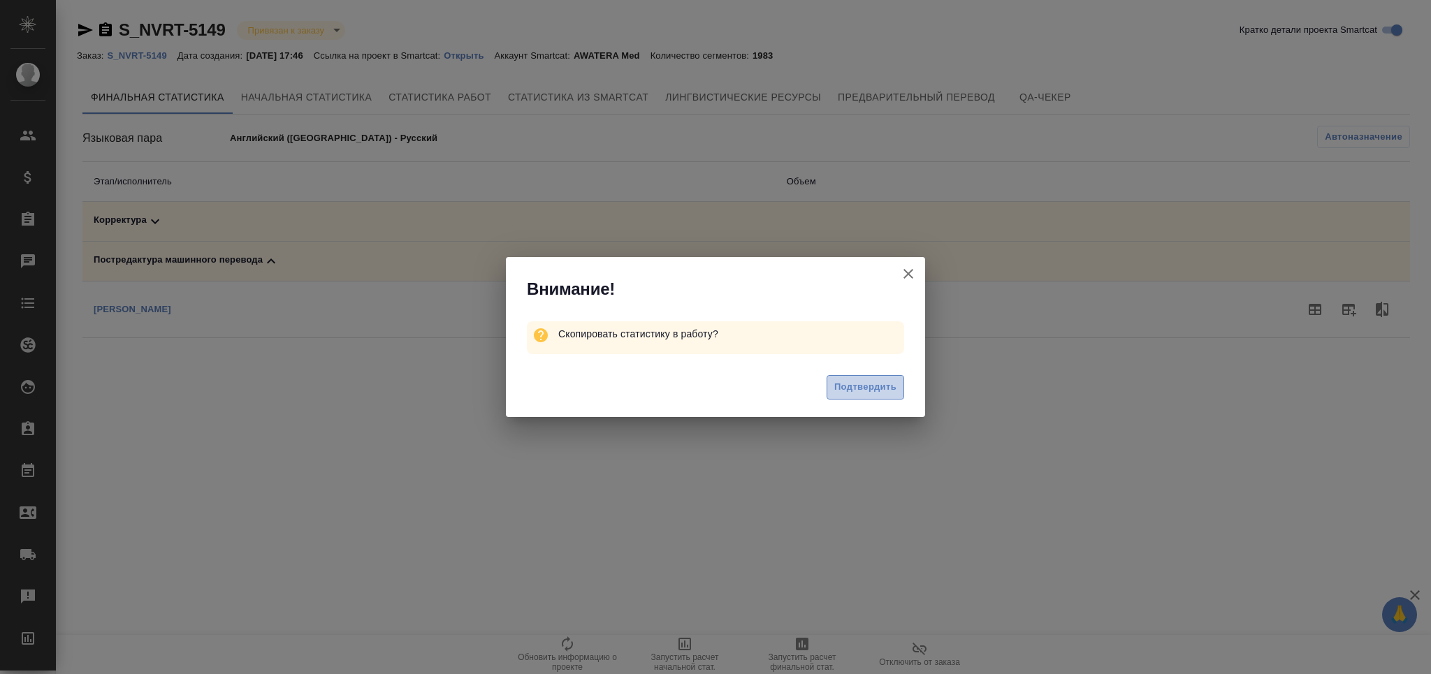
click at [857, 375] on button "Подтвердить" at bounding box center [865, 387] width 78 height 24
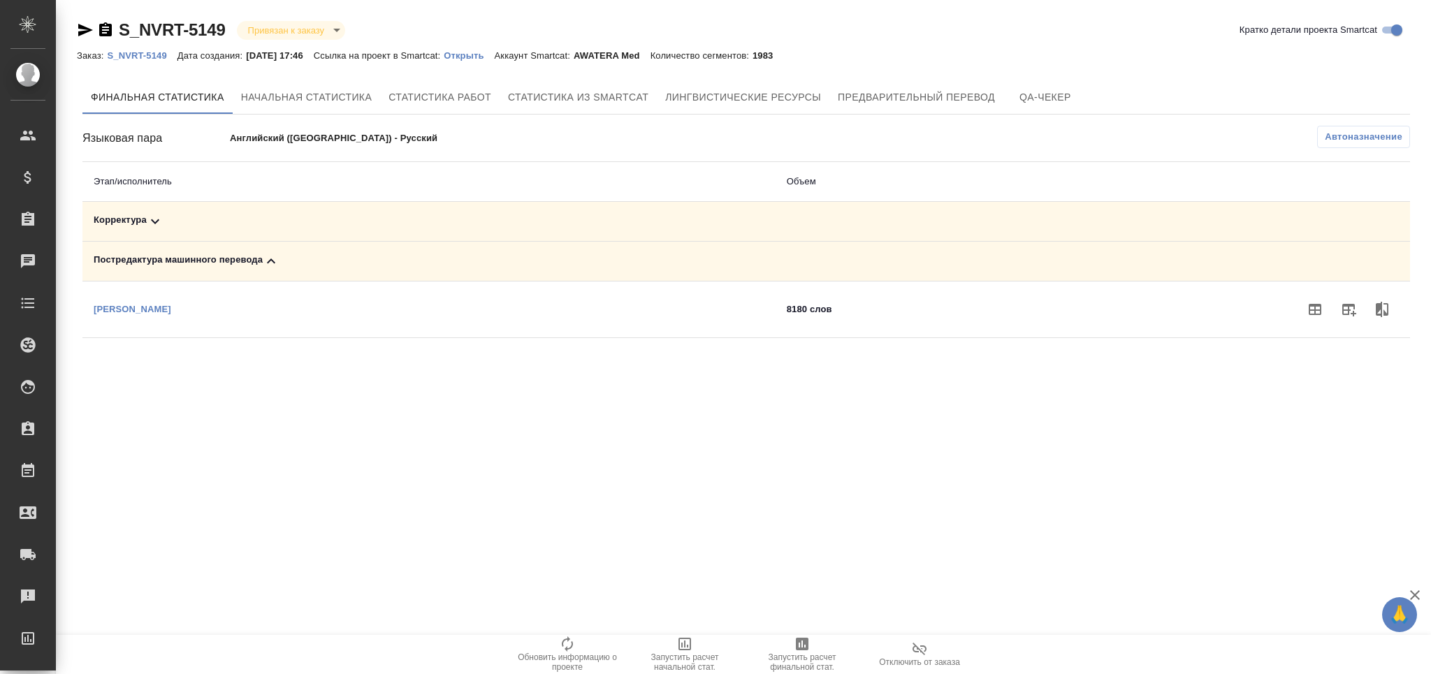
click at [854, 383] on div ".cls-1 fill:#fff; AWATERA Grabko [PERSON_NAME] Спецификации Заказы Чаты Todo Пр…" at bounding box center [715, 337] width 1431 height 674
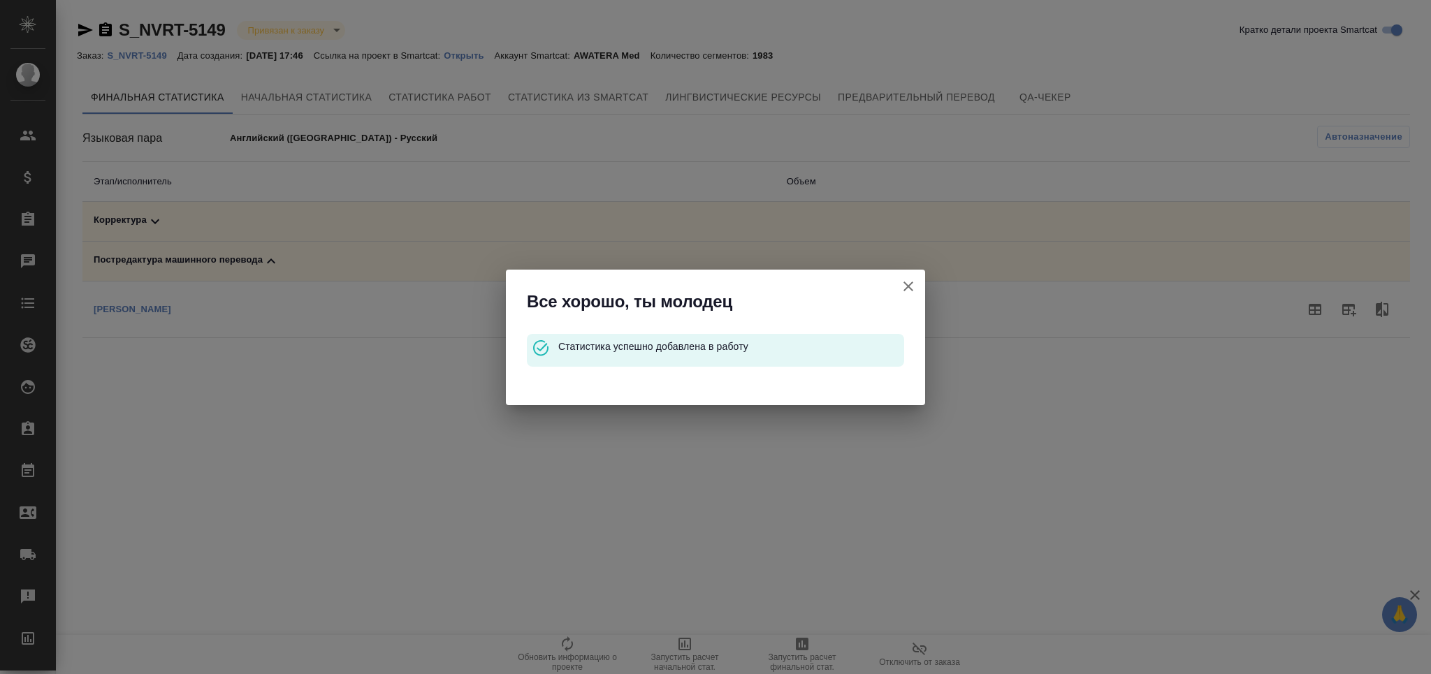
click at [904, 284] on icon "button" at bounding box center [908, 286] width 17 height 17
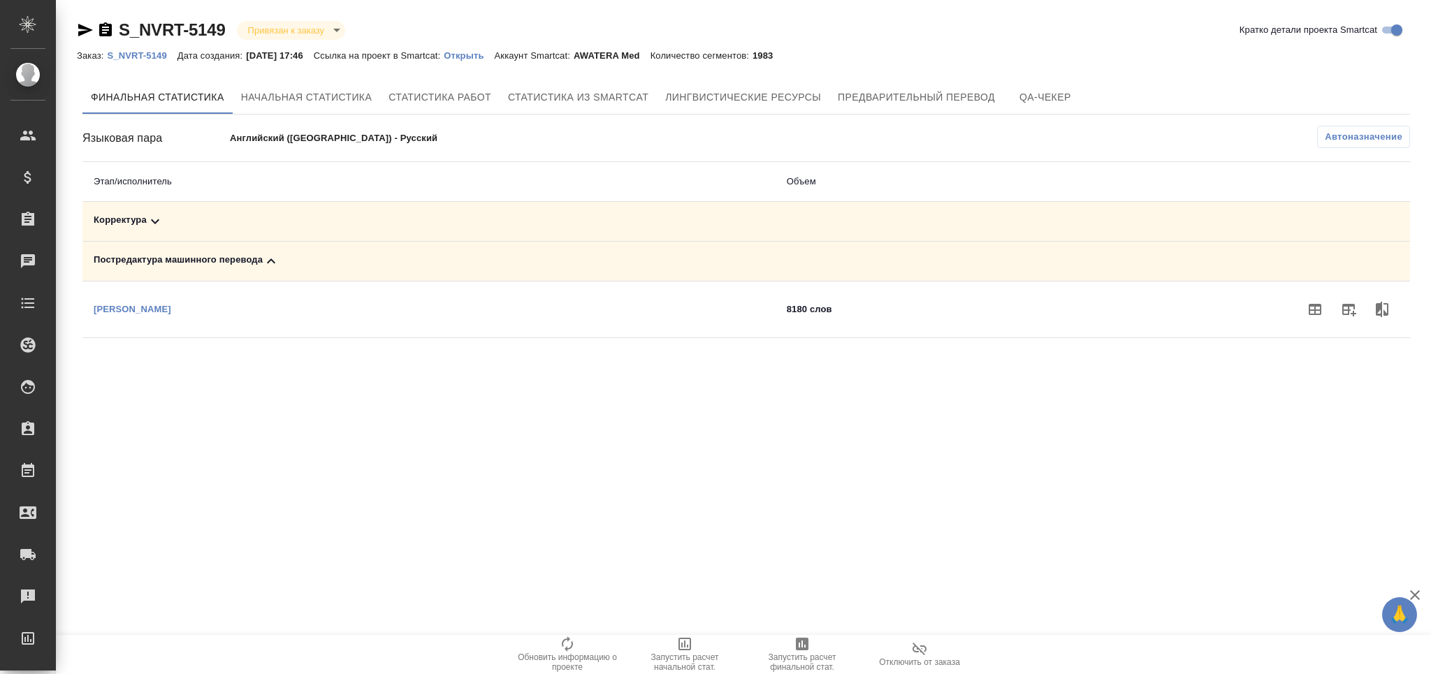
click at [238, 220] on div "Корректура" at bounding box center [429, 221] width 671 height 17
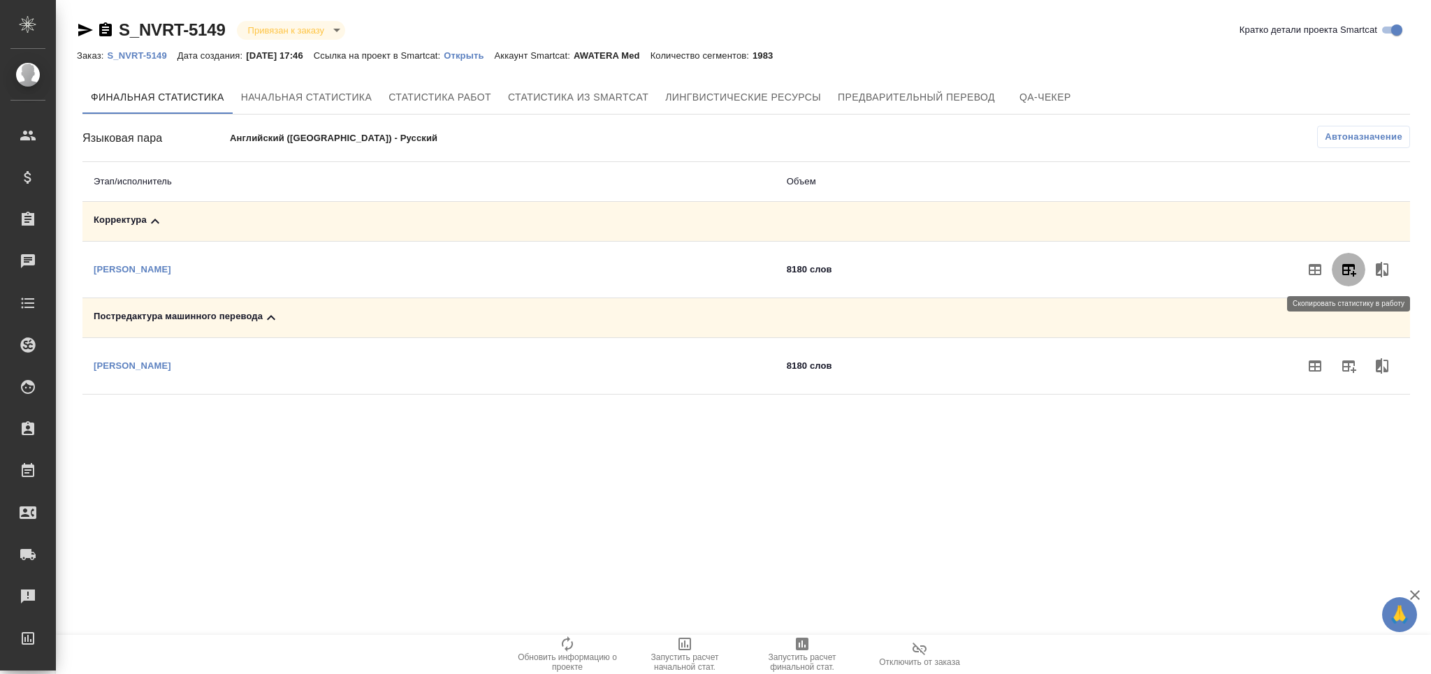
click at [1350, 274] on icon "button" at bounding box center [1349, 270] width 14 height 13
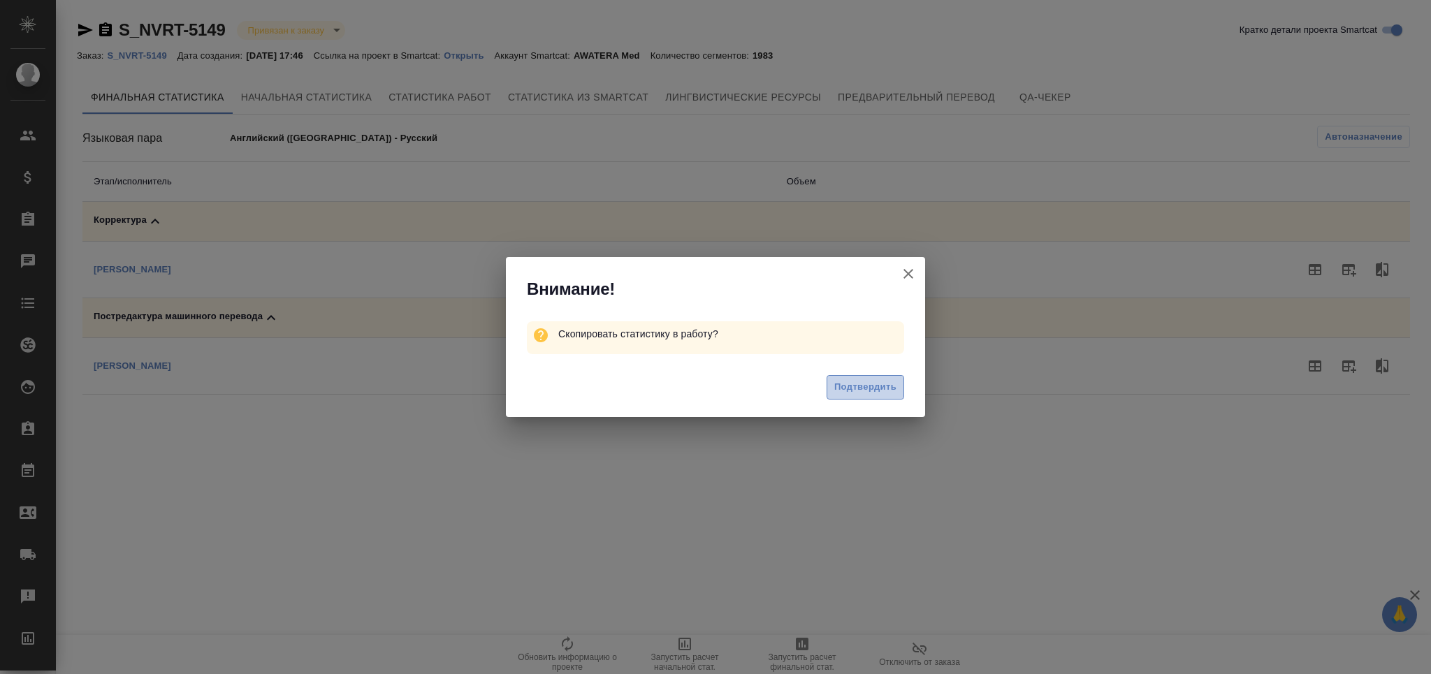
click at [872, 393] on span "Подтвердить" at bounding box center [865, 387] width 62 height 16
